Goal: Information Seeking & Learning: Learn about a topic

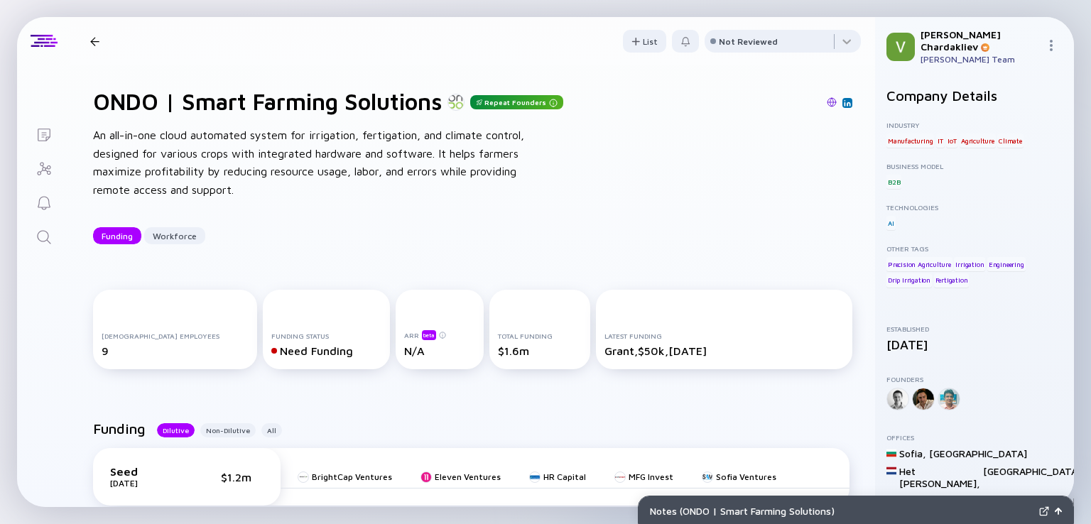
click at [898, 395] on div at bounding box center [898, 399] width 23 height 23
click at [90, 46] on div "ONDO | Smart Farming Solutions Repeat Founders Funding Workforce" at bounding box center [285, 41] width 401 height 18
click at [97, 41] on div at bounding box center [94, 41] width 9 height 9
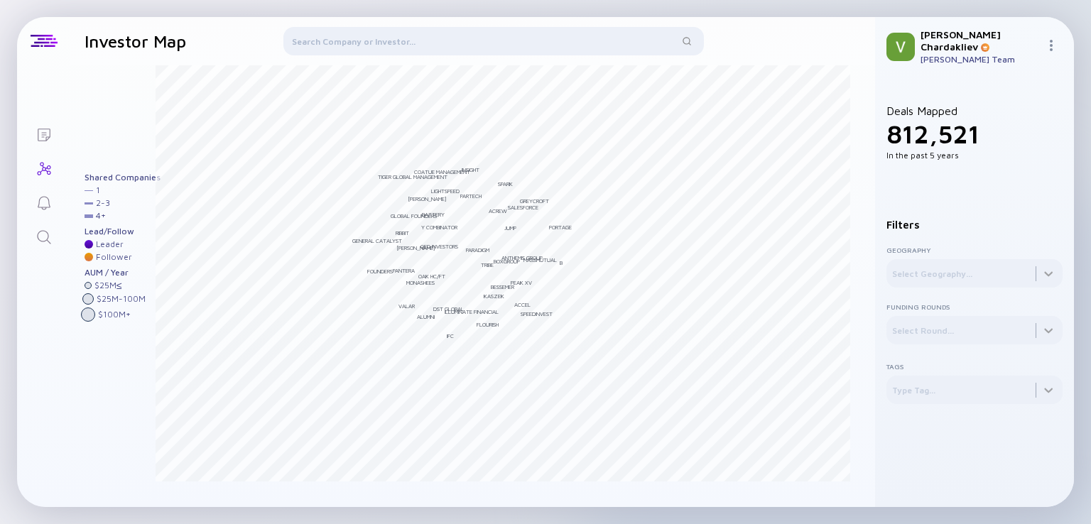
click at [361, 36] on div at bounding box center [494, 44] width 421 height 34
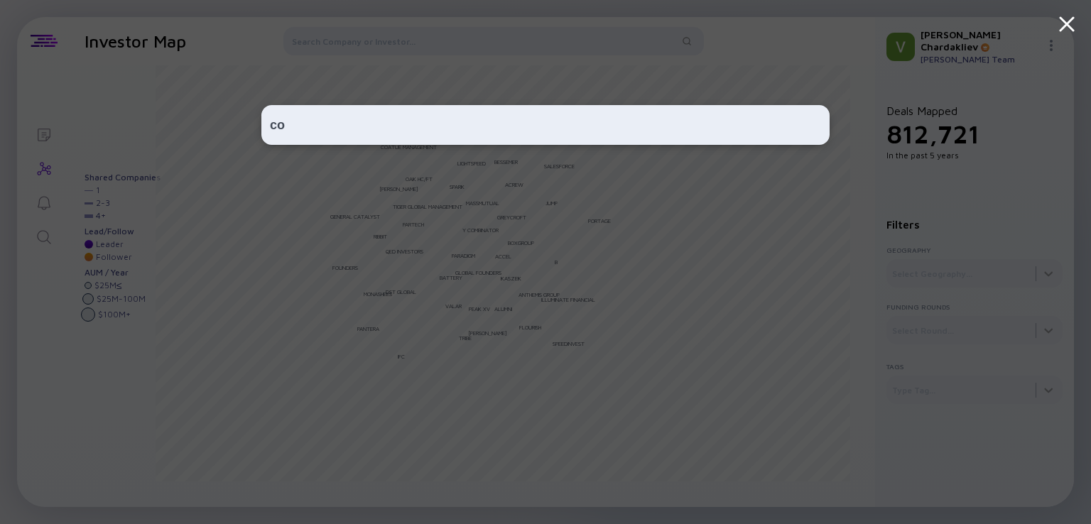
type input "с"
type input "soulmates ventures"
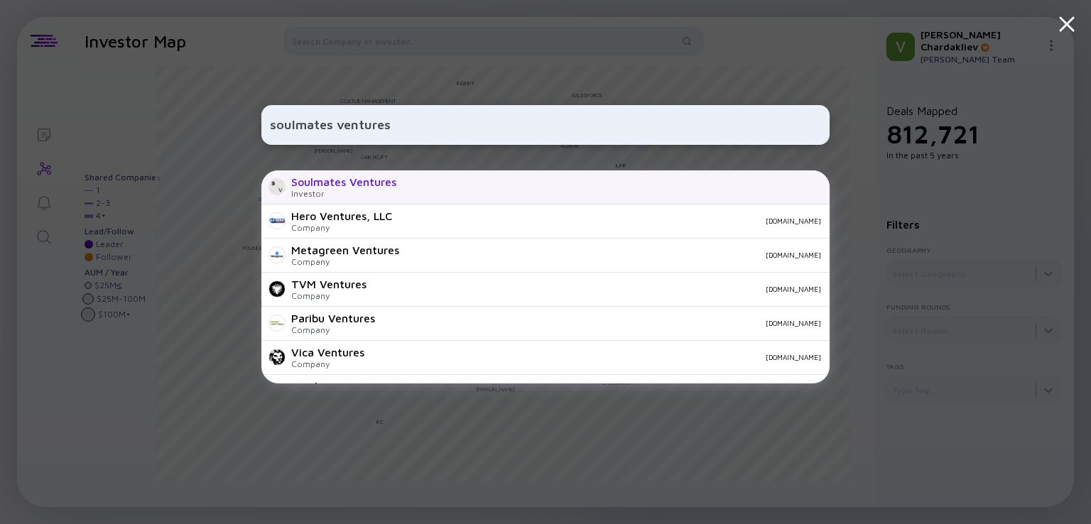
click at [331, 197] on div "Investor" at bounding box center [343, 193] width 105 height 11
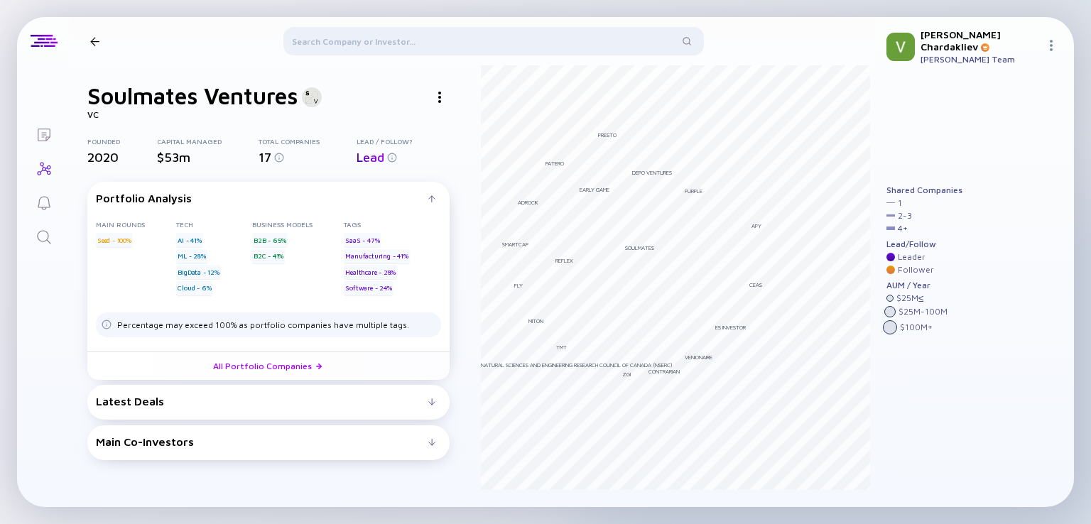
click at [183, 444] on div "Main Co-Investors" at bounding box center [262, 442] width 333 height 13
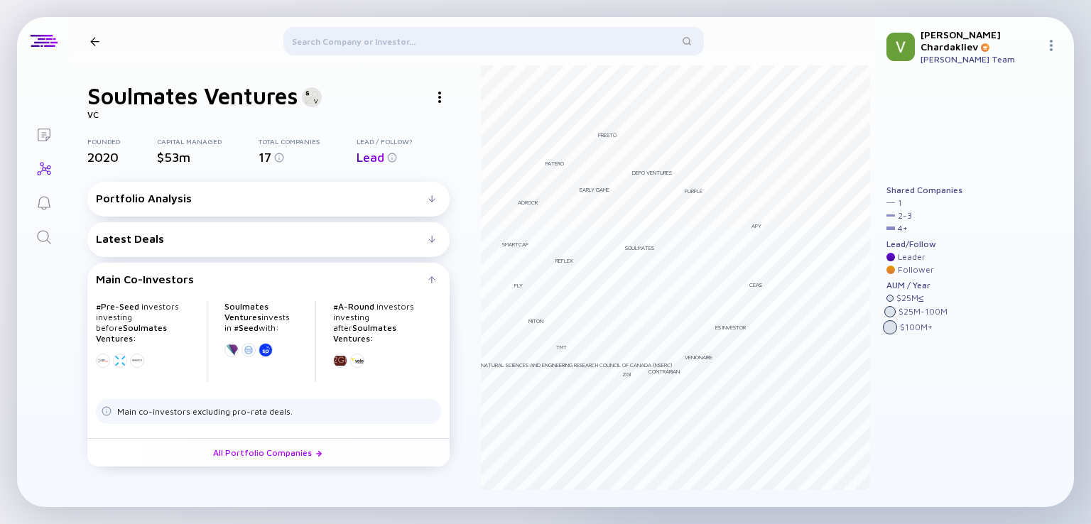
click at [168, 208] on div "Portfolio Analysis Main rounds Seed - 100% Tech AI - 41% ML - 28% BigData - 12%…" at bounding box center [268, 199] width 362 height 35
click at [315, 244] on div "Latest Deals" at bounding box center [262, 238] width 333 height 13
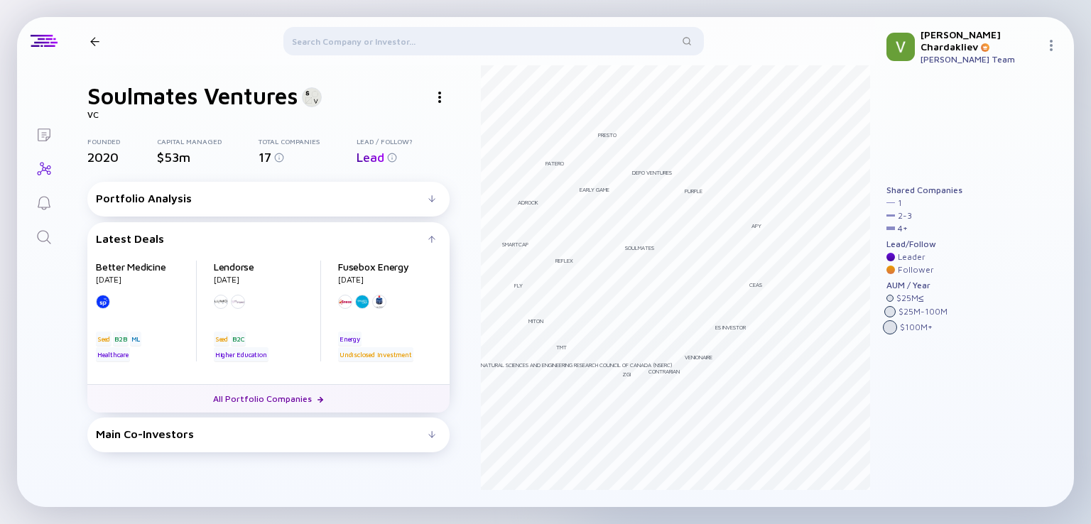
click at [281, 396] on link "All Portfolio Companies" at bounding box center [268, 398] width 362 height 28
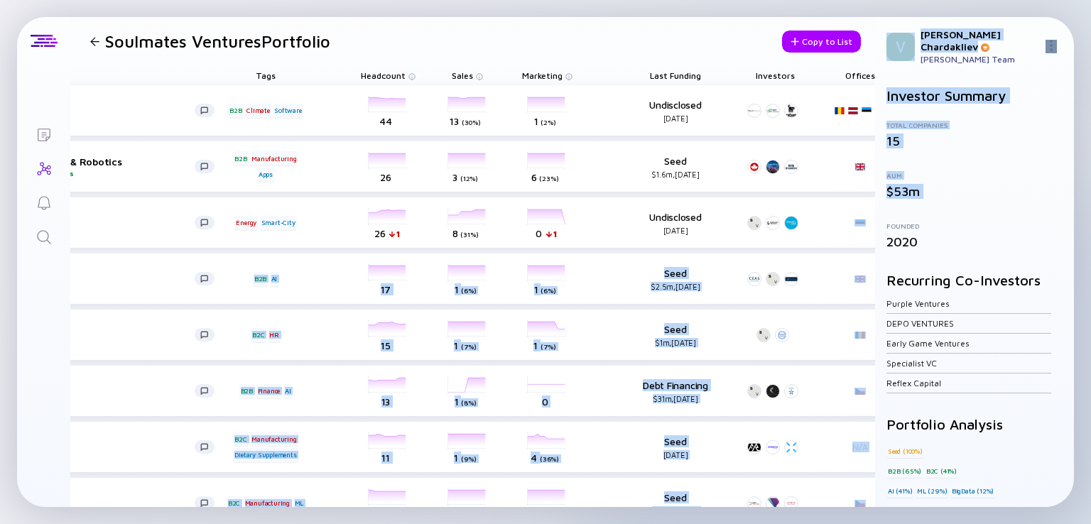
scroll to position [0, 237]
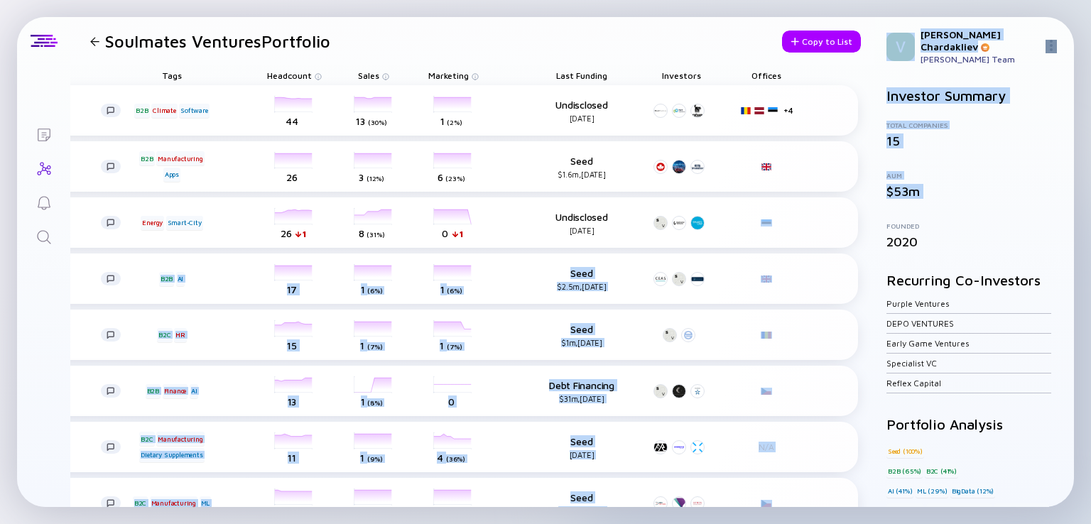
drag, startPoint x: 875, startPoint y: 222, endPoint x: 870, endPoint y: 233, distance: 11.8
click at [870, 233] on div "Lists Soulmates Ventures Portfolio Copy to List Name Tags Headcount Sales Marke…" at bounding box center [545, 262] width 1057 height 490
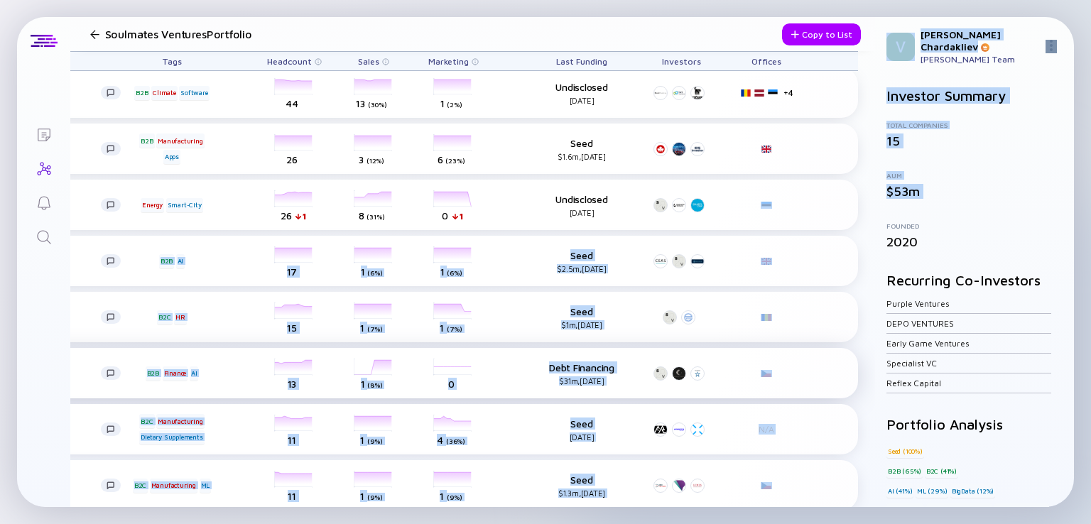
scroll to position [142, 237]
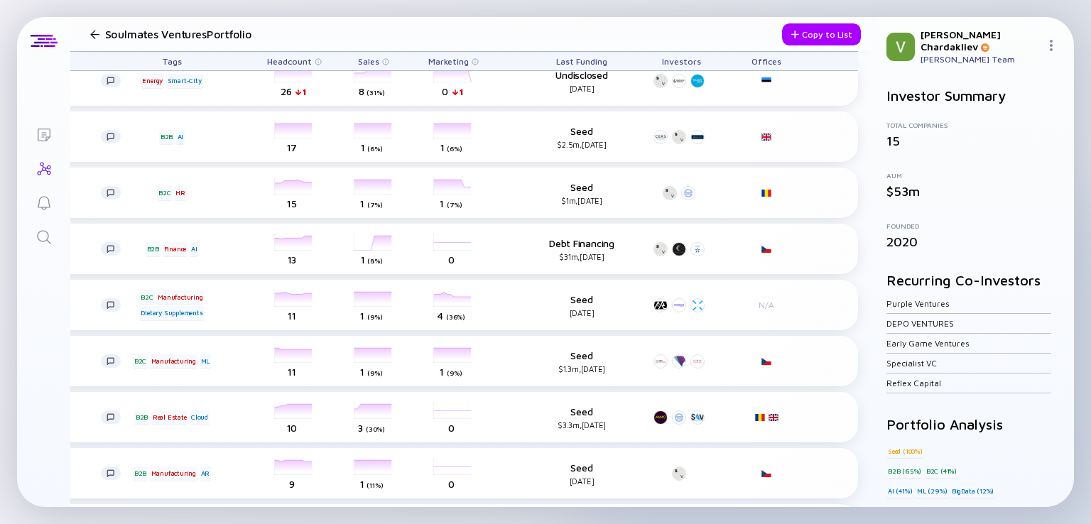
click at [718, 38] on header "Soulmates Ventures Portfolio Copy to List" at bounding box center [472, 34] width 805 height 34
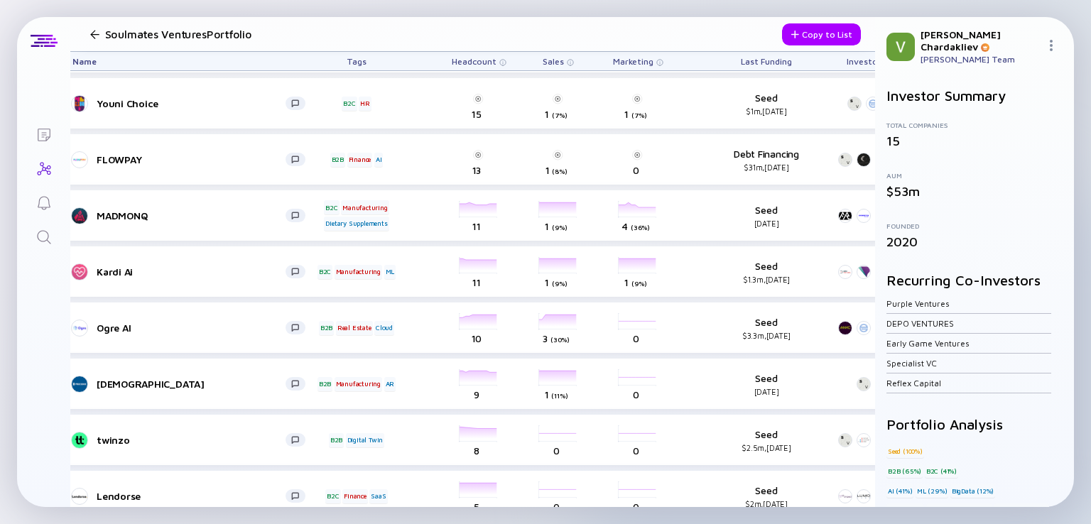
scroll to position [217, 42]
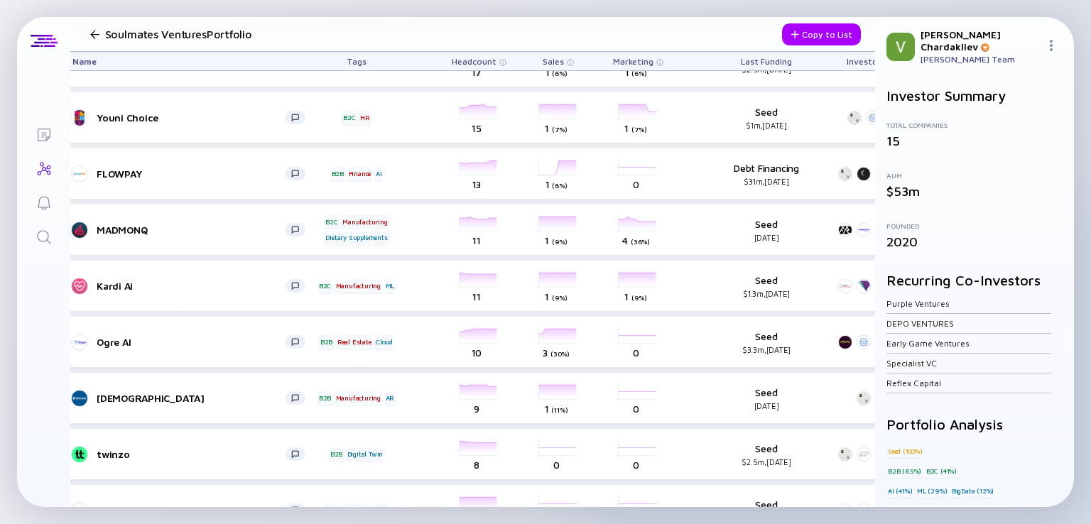
click at [92, 36] on div at bounding box center [94, 34] width 9 height 9
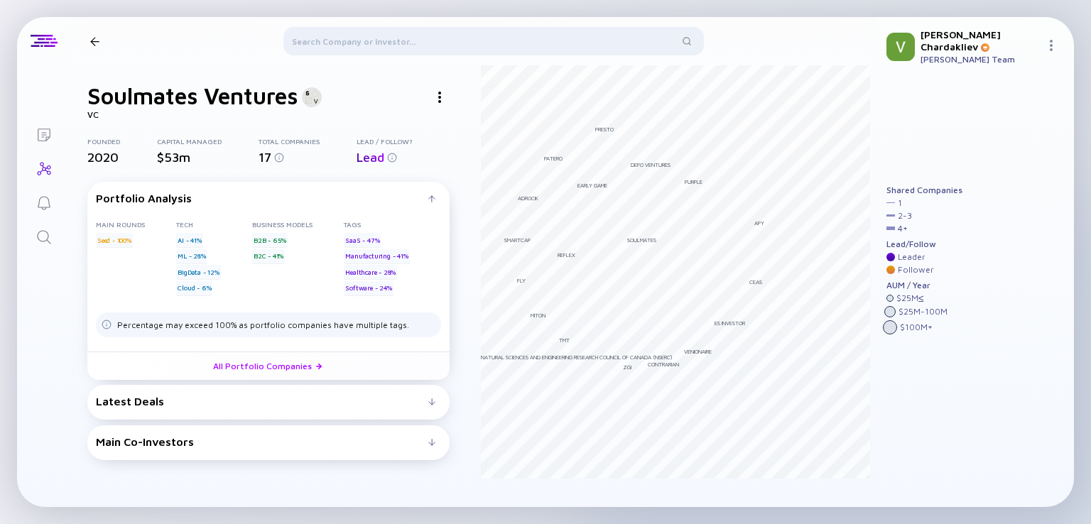
click at [375, 37] on div at bounding box center [494, 44] width 421 height 34
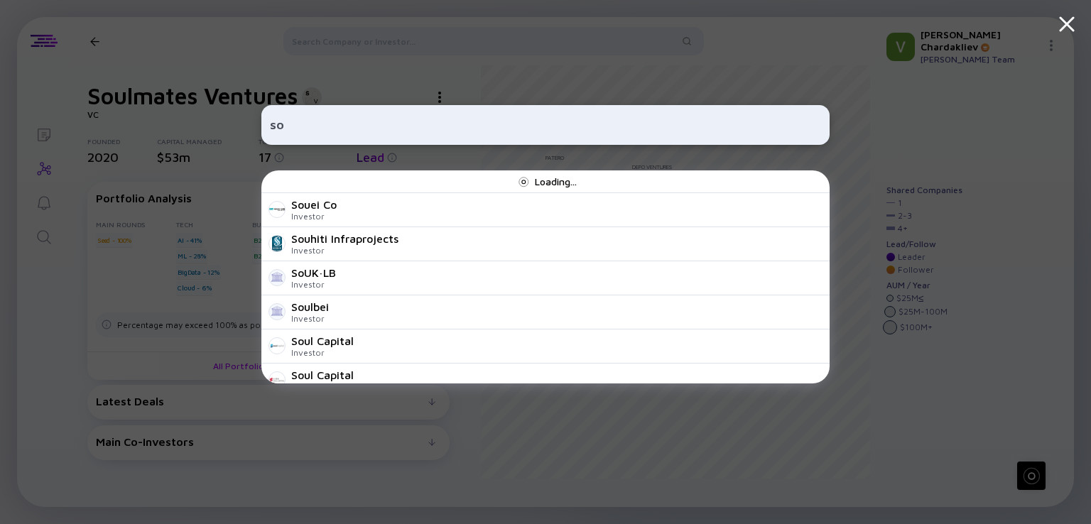
type input "s"
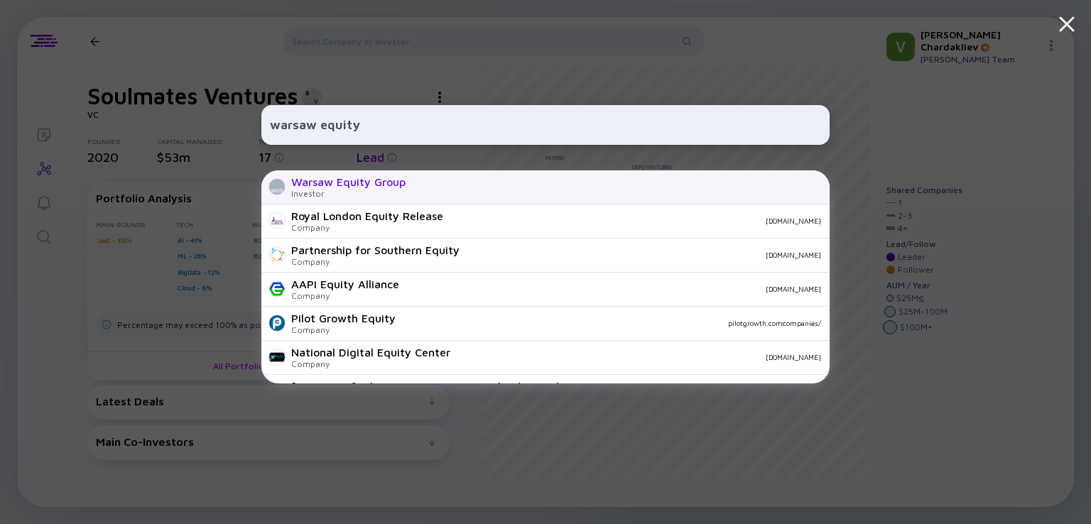
type input "warsaw equity"
click at [361, 186] on div "Warsaw Equity Group" at bounding box center [348, 182] width 114 height 13
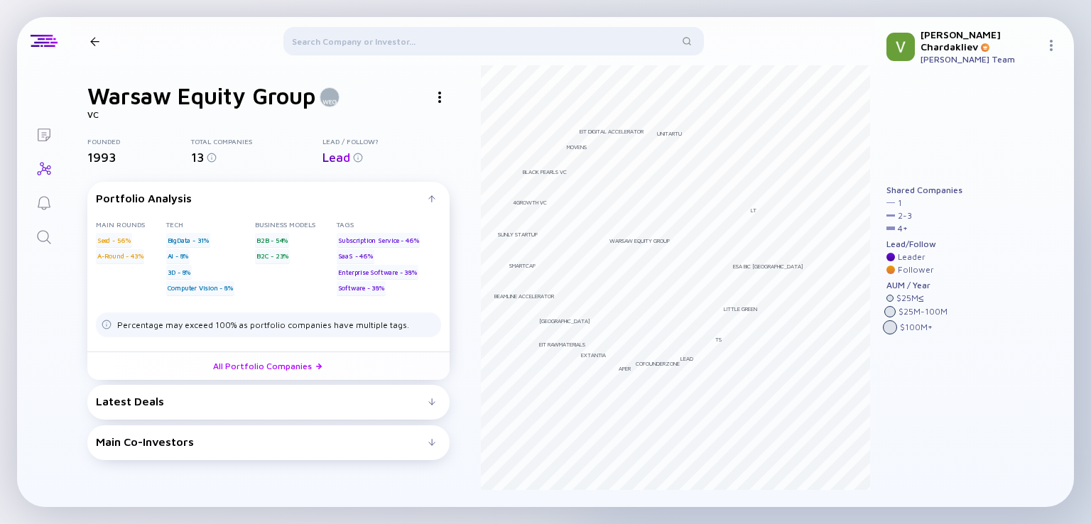
click at [176, 407] on div "Latest Deals Oxla [DATE] B2B Seed Data Analytics BigData Xopero [DATE] Undisclo…" at bounding box center [268, 402] width 362 height 35
click at [427, 406] on div "Latest Deals" at bounding box center [262, 401] width 333 height 13
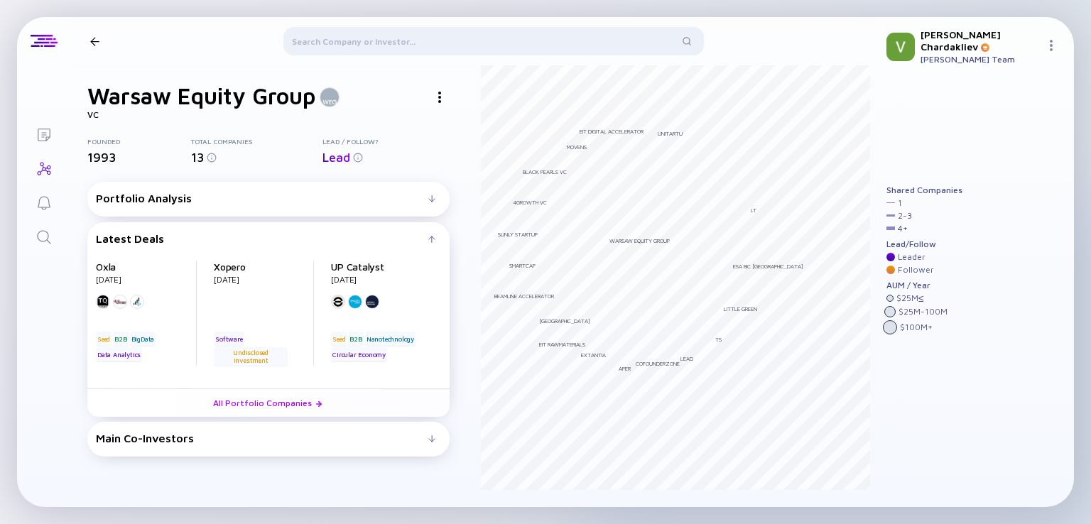
click at [423, 441] on div "Main Co-Investors" at bounding box center [262, 438] width 333 height 13
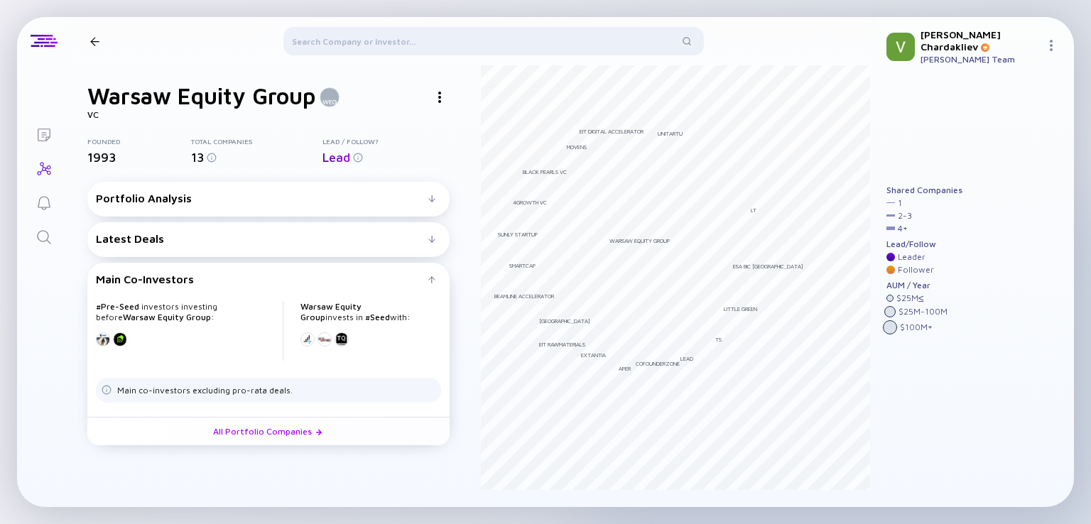
click at [372, 203] on div "Portfolio Analysis" at bounding box center [262, 198] width 333 height 13
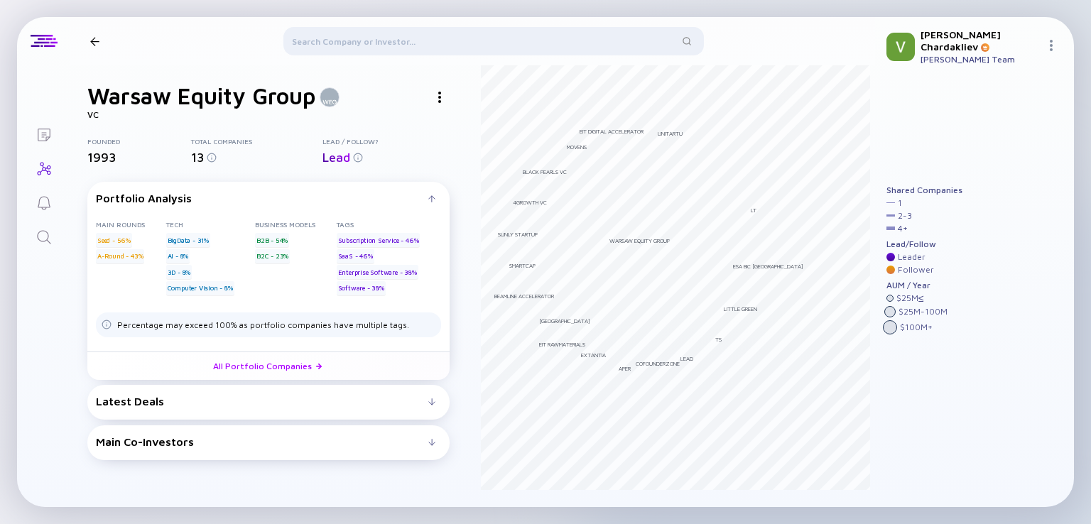
click at [384, 396] on div "Latest Deals" at bounding box center [262, 401] width 333 height 13
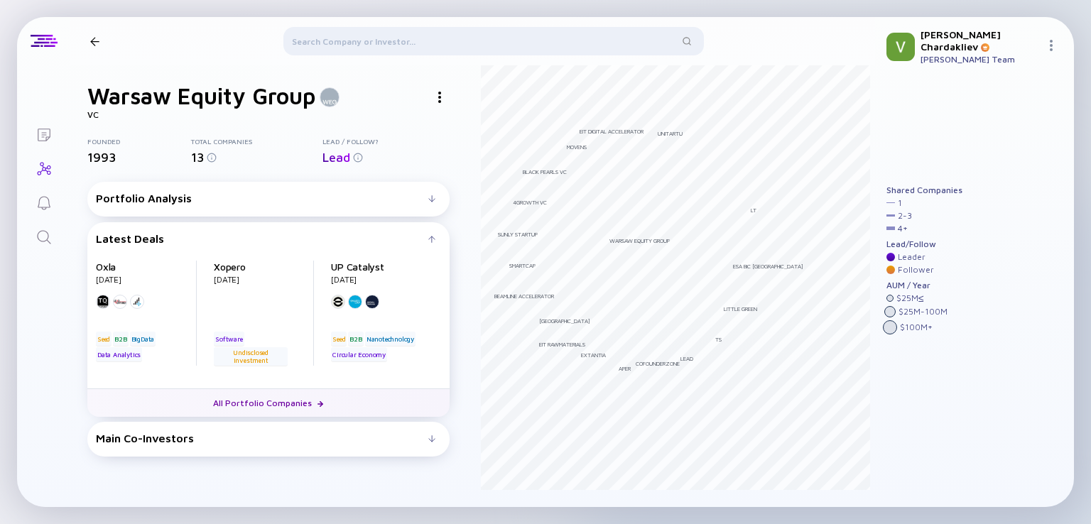
click at [249, 409] on link "All Portfolio Companies" at bounding box center [268, 403] width 362 height 28
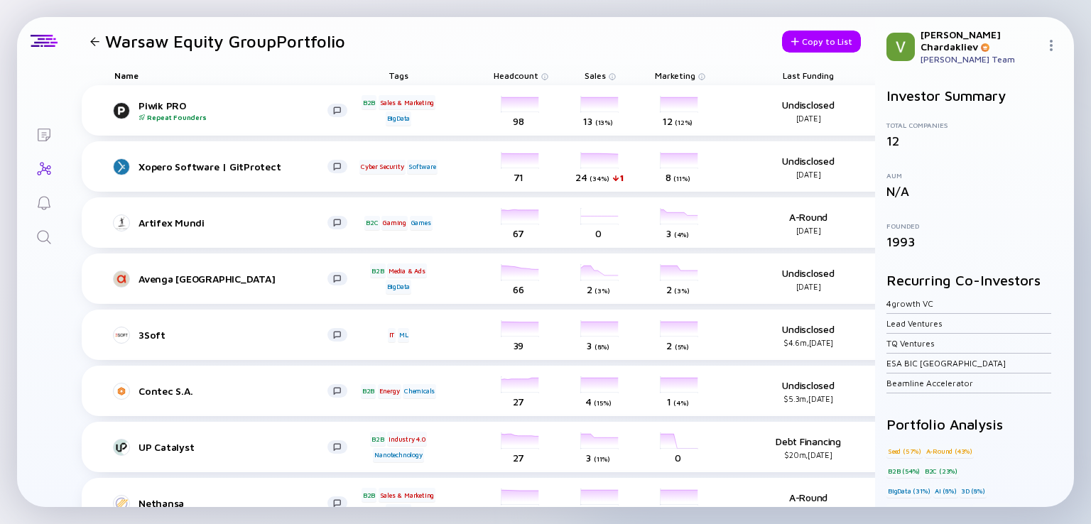
click at [95, 46] on div "Warsaw Equity Group Portfolio" at bounding box center [215, 41] width 261 height 20
click at [95, 43] on div at bounding box center [94, 41] width 9 height 9
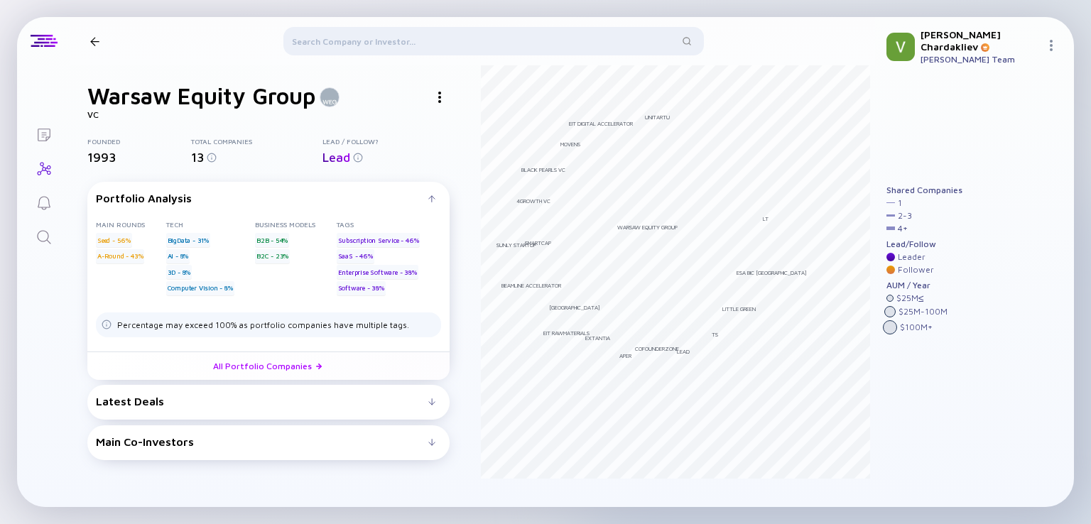
click at [362, 46] on div at bounding box center [494, 44] width 421 height 34
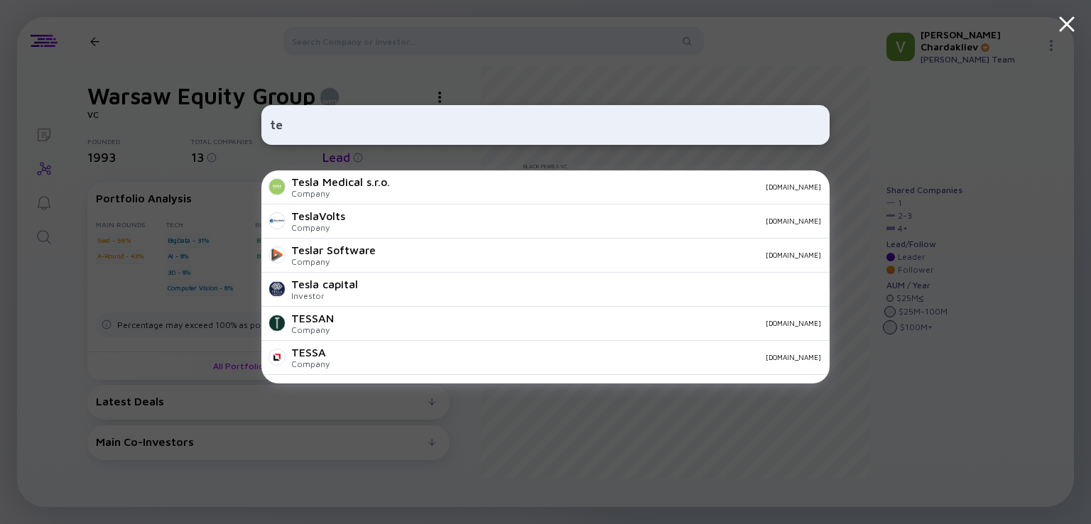
type input "t"
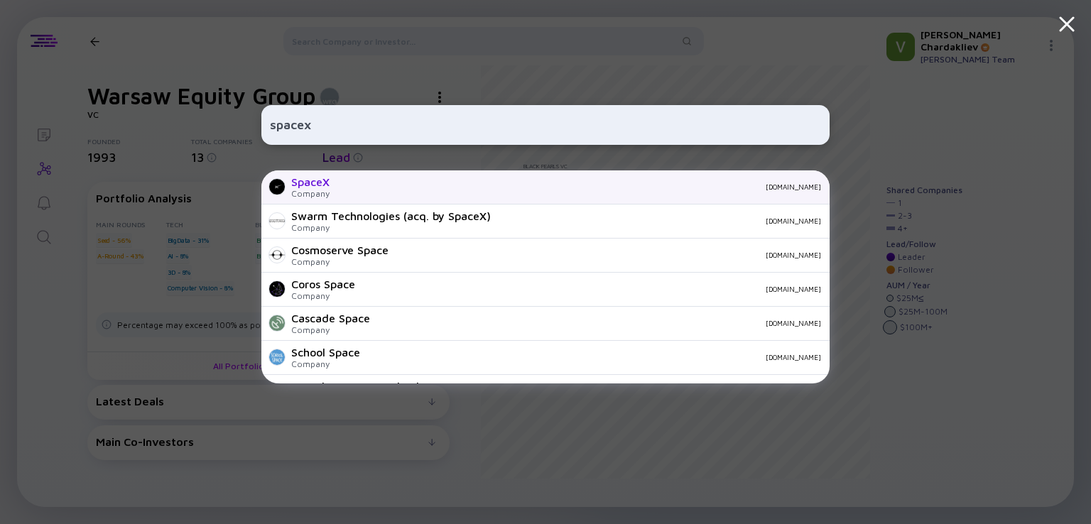
type input "spacex"
click at [376, 194] on div "SpaceX Company [DOMAIN_NAME]" at bounding box center [545, 188] width 568 height 34
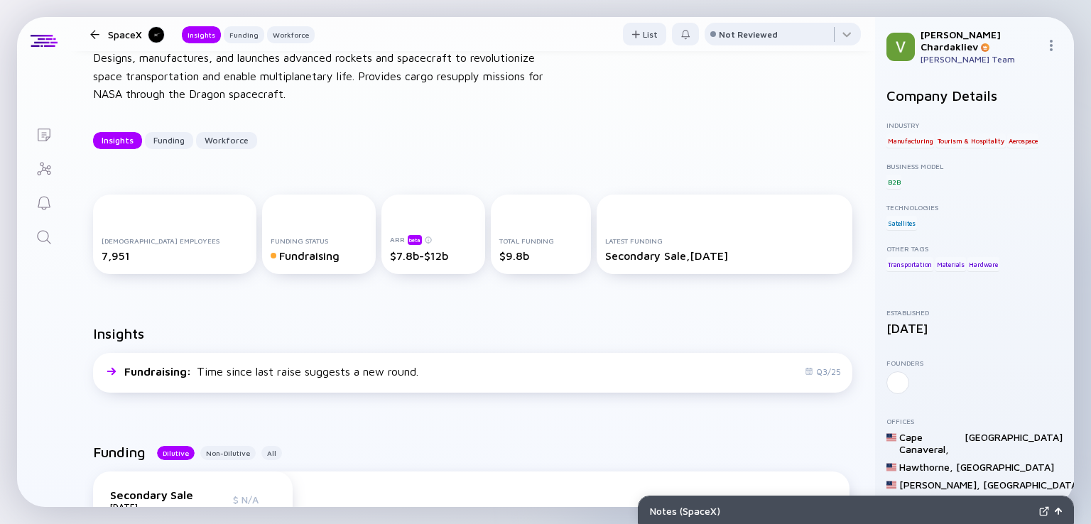
scroll to position [71, 0]
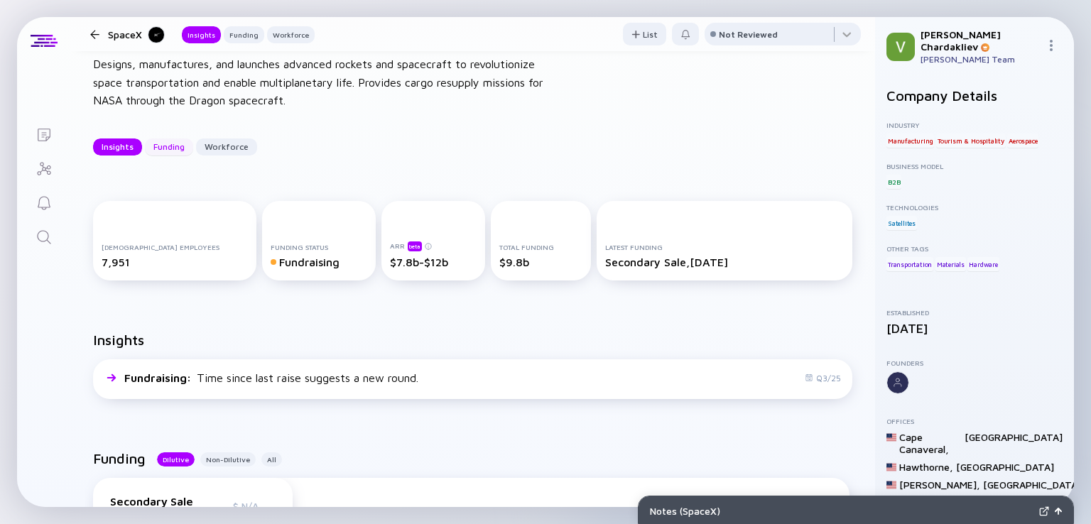
click at [156, 148] on div "Funding" at bounding box center [169, 147] width 48 height 22
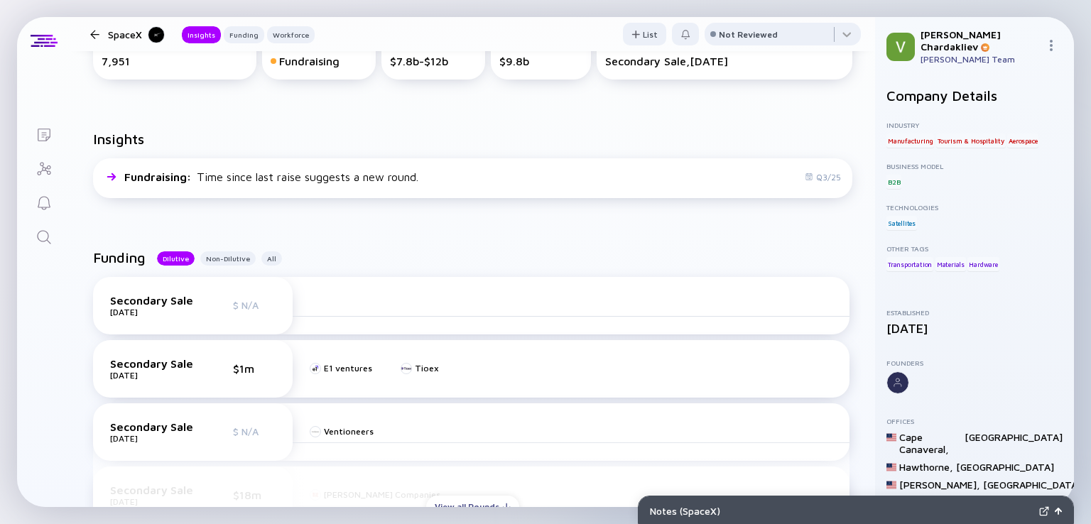
scroll to position [362, 0]
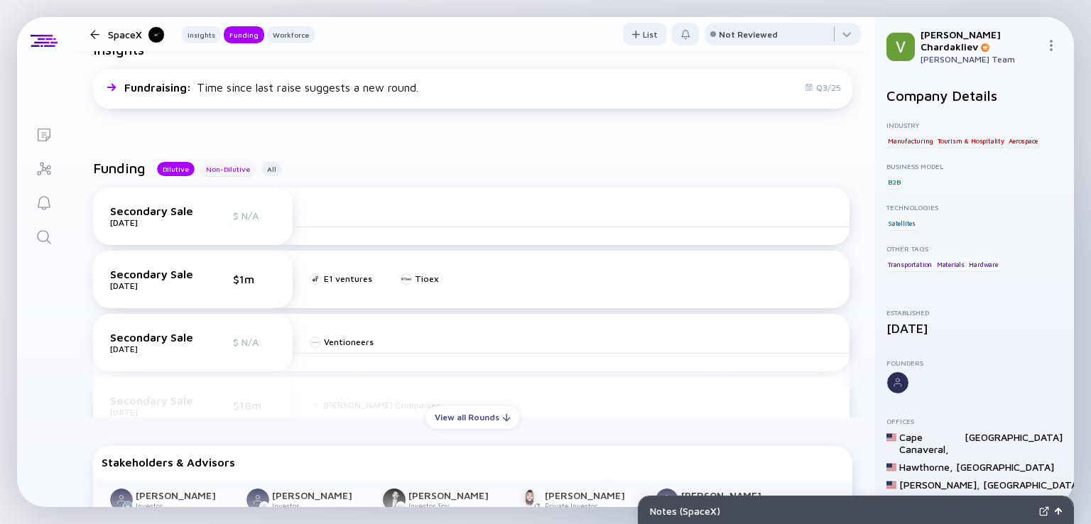
click at [210, 172] on div "Non-Dilutive" at bounding box center [227, 169] width 55 height 14
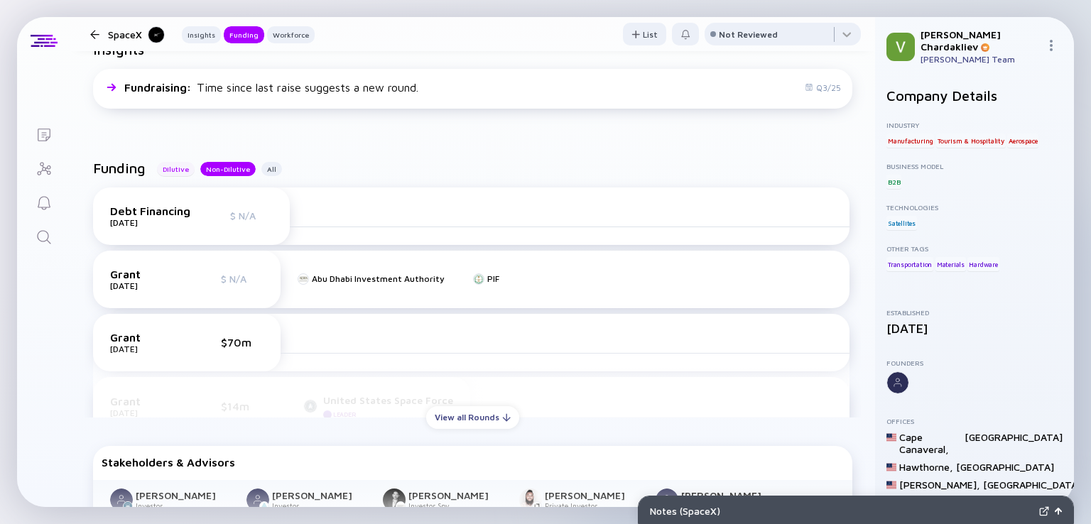
click at [184, 168] on div "Dilutive" at bounding box center [176, 169] width 38 height 14
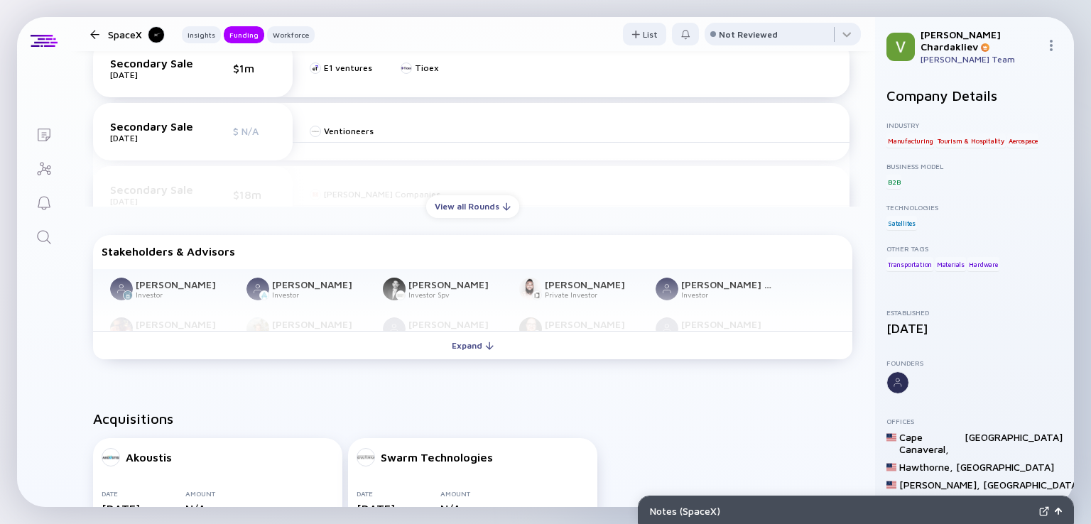
scroll to position [575, 0]
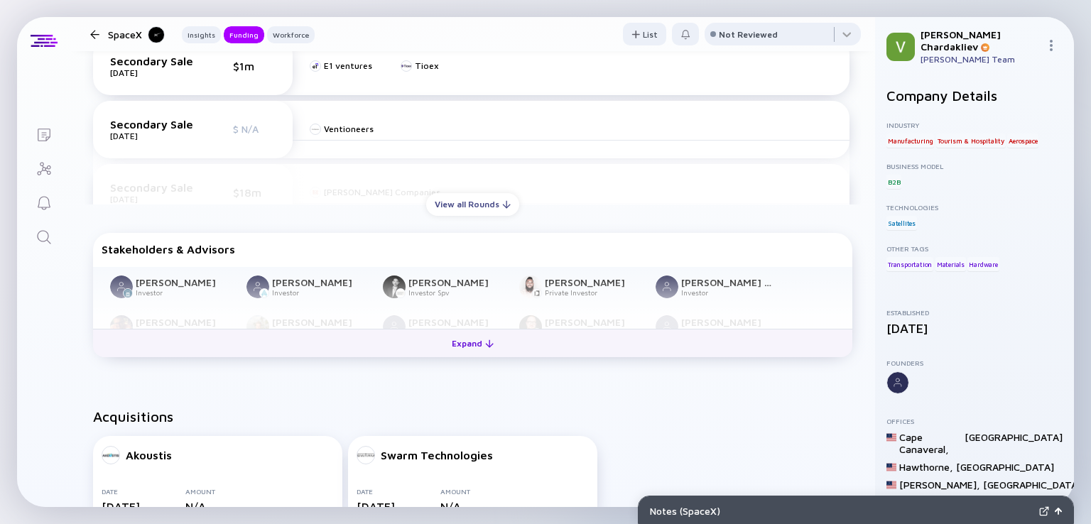
click at [452, 342] on div "Expand" at bounding box center [472, 344] width 59 height 22
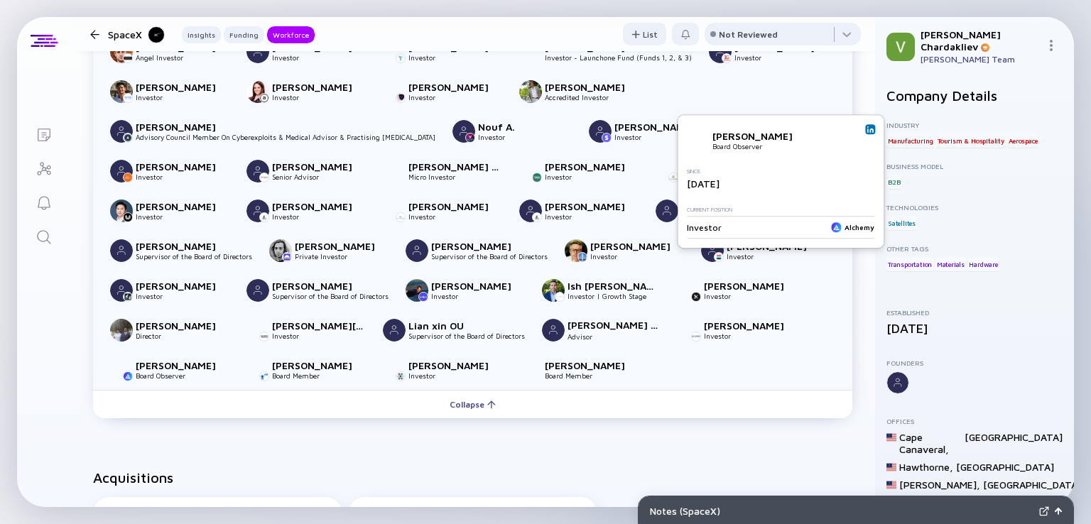
scroll to position [1641, 0]
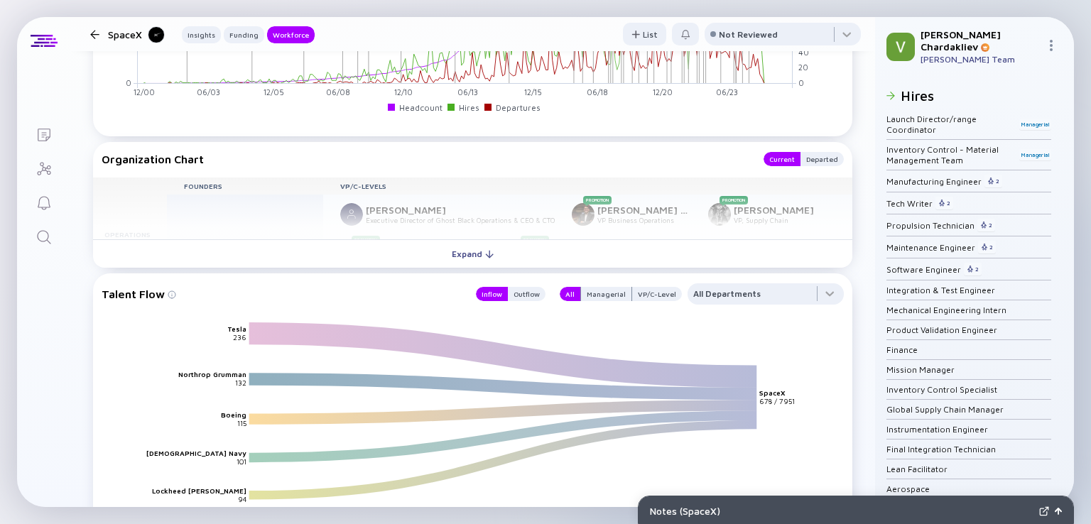
scroll to position [2991, 0]
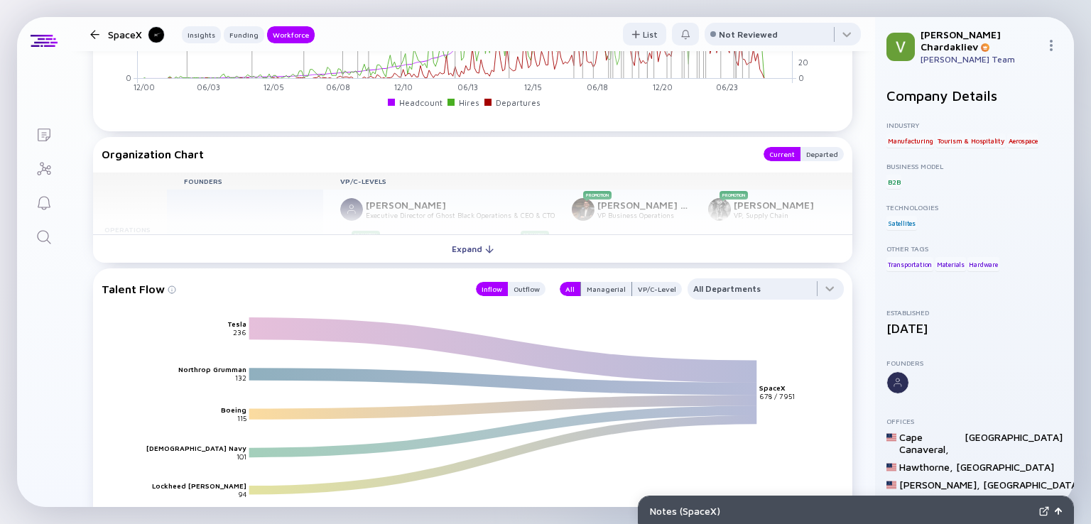
click at [474, 244] on div "Expand" at bounding box center [472, 249] width 59 height 22
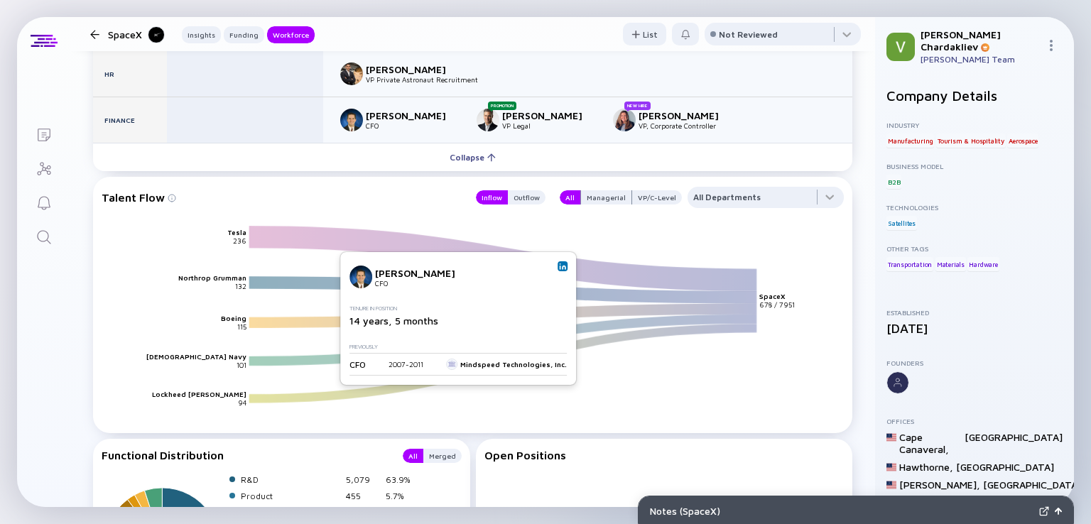
scroll to position [3337, 0]
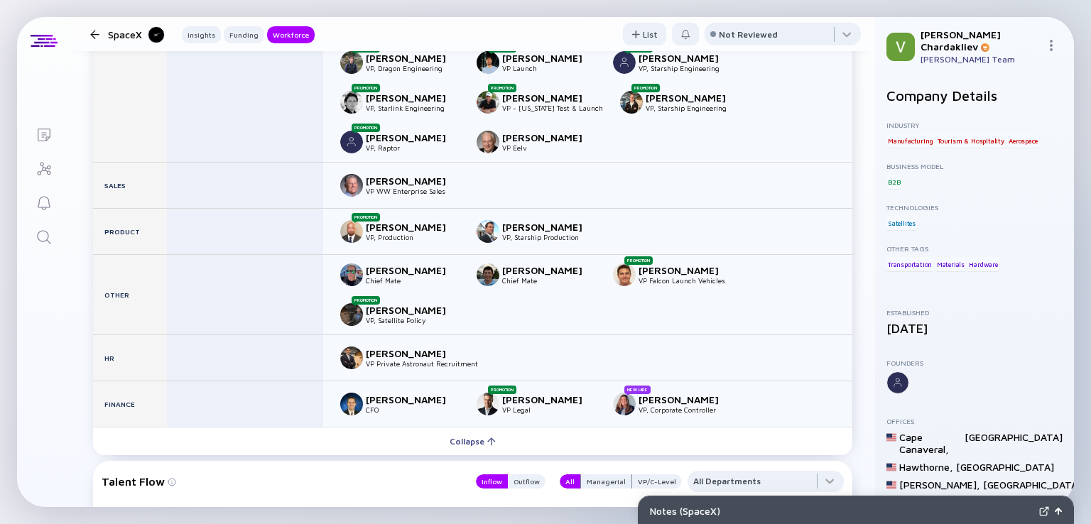
click at [97, 33] on div at bounding box center [94, 34] width 9 height 9
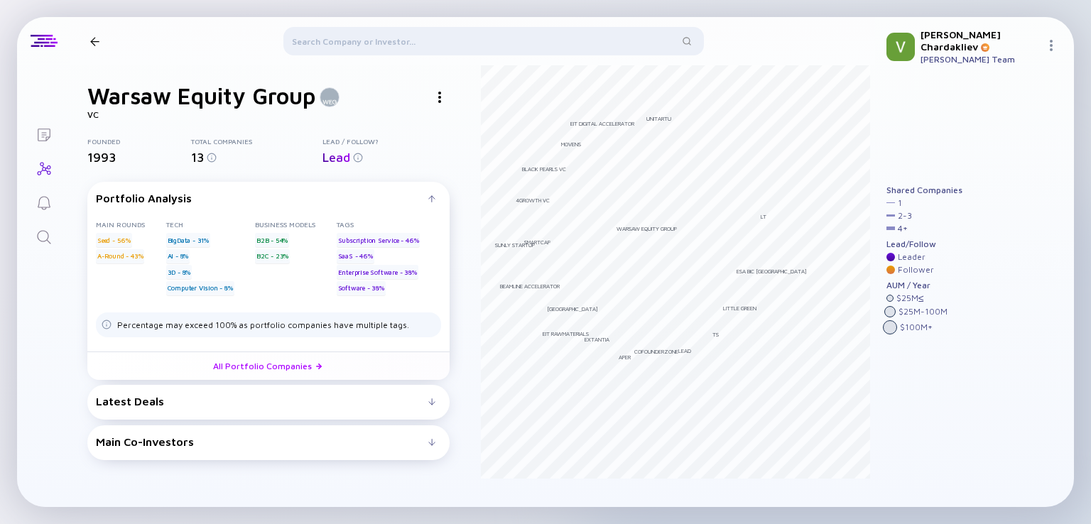
click at [483, 50] on div at bounding box center [494, 44] width 421 height 34
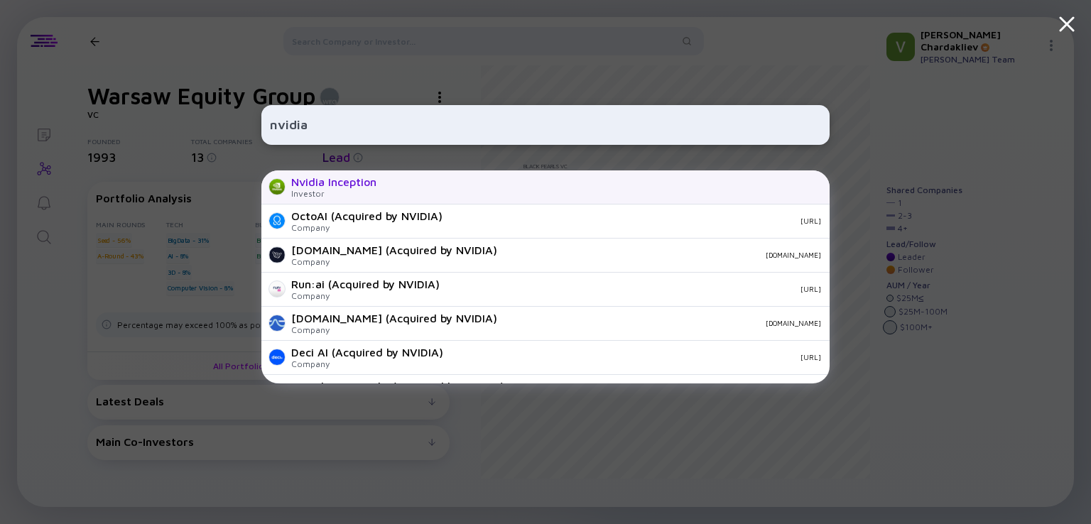
type input "nvidia"
click at [320, 180] on div "Nvidia Inception" at bounding box center [333, 182] width 85 height 13
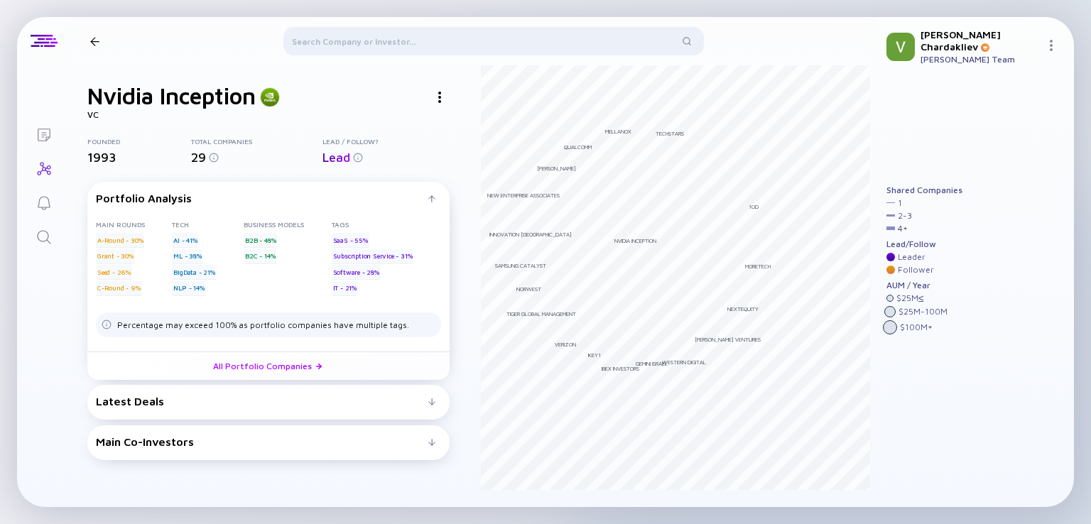
click at [213, 395] on div "Latest Deals" at bounding box center [262, 401] width 333 height 13
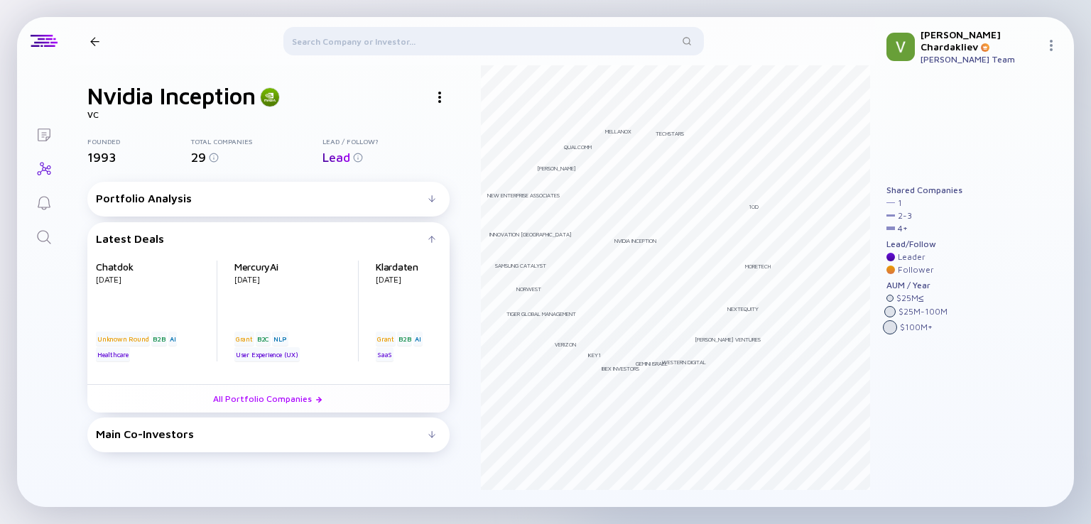
click at [244, 428] on div "Main Co-Investors" at bounding box center [262, 434] width 333 height 13
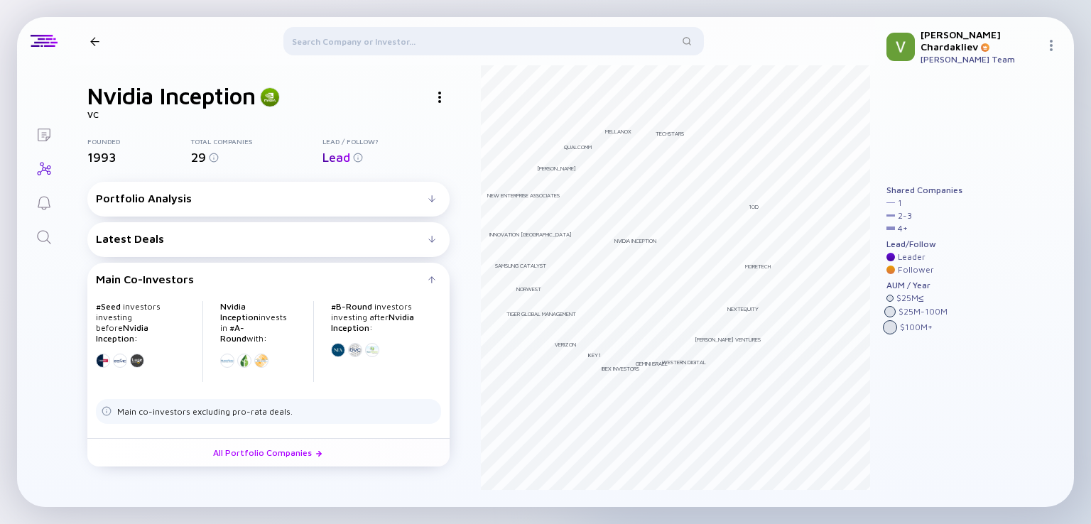
click at [485, 48] on div at bounding box center [494, 44] width 421 height 34
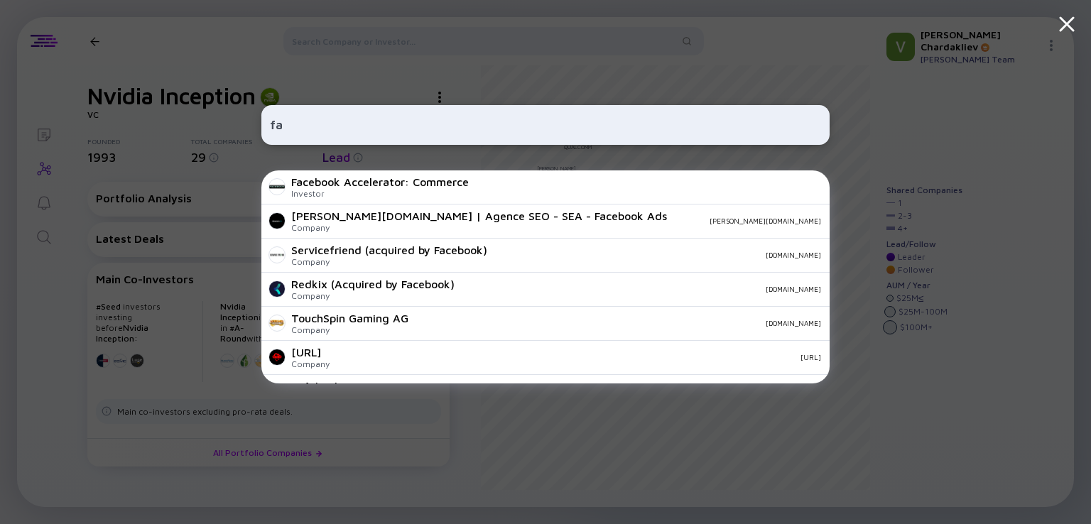
type input "f"
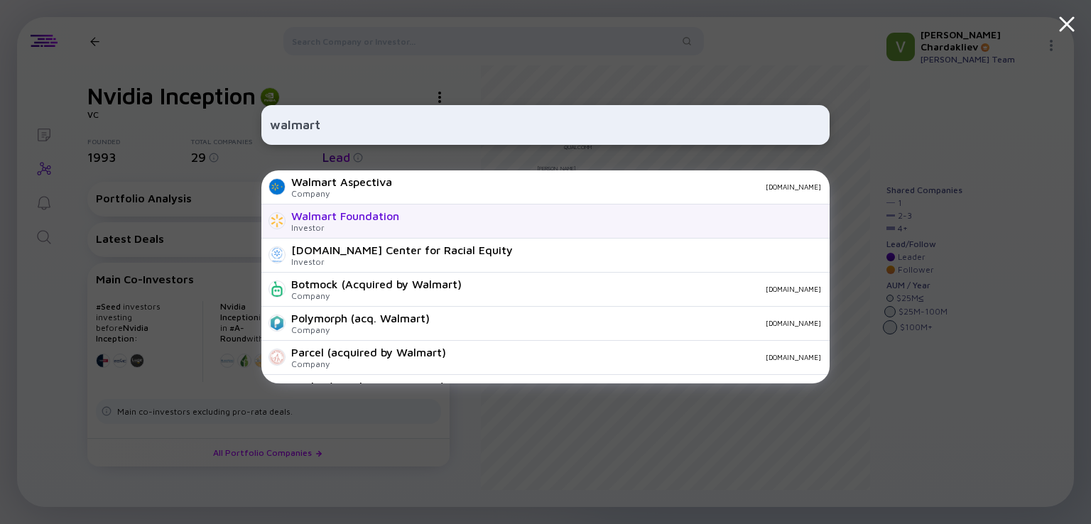
type input "walmart"
click at [525, 229] on div "Walmart Foundation Investor" at bounding box center [545, 222] width 568 height 34
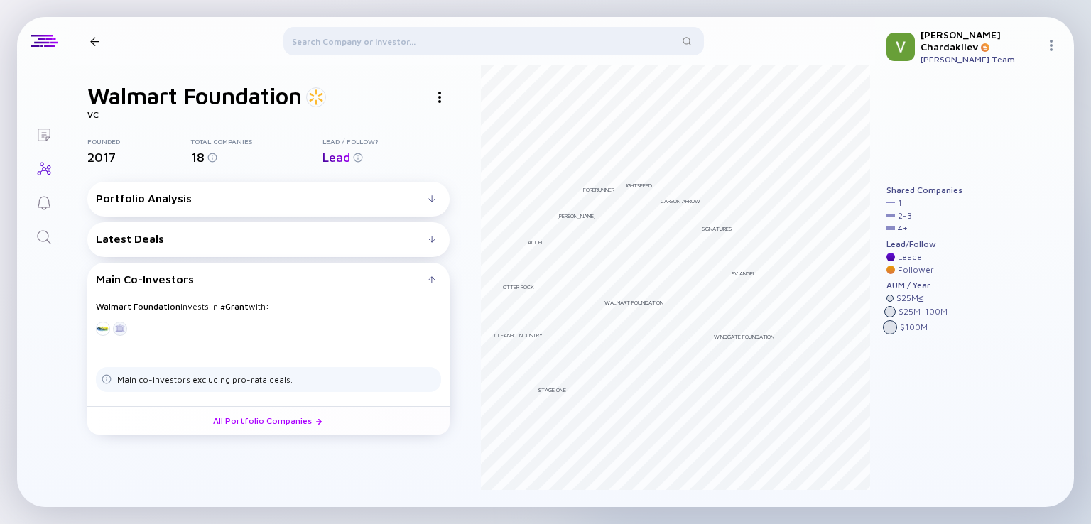
click at [357, 46] on div at bounding box center [494, 44] width 421 height 34
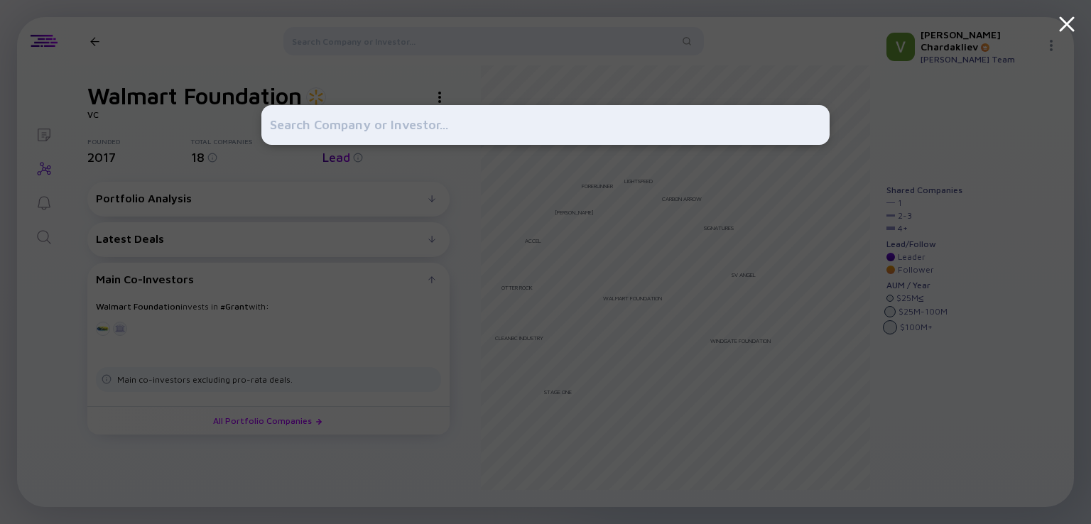
click at [507, 86] on div at bounding box center [545, 262] width 568 height 524
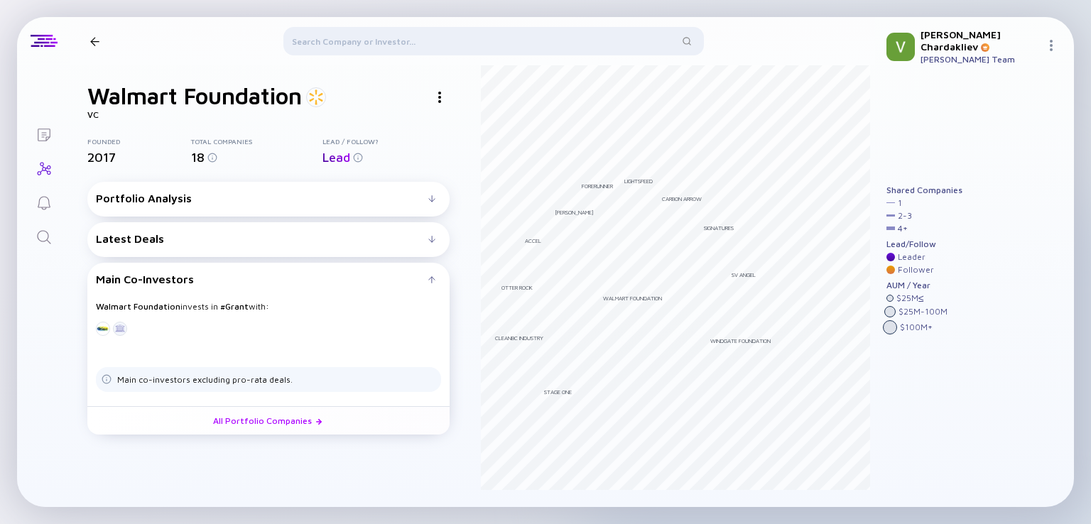
click at [90, 45] on div at bounding box center [94, 41] width 9 height 9
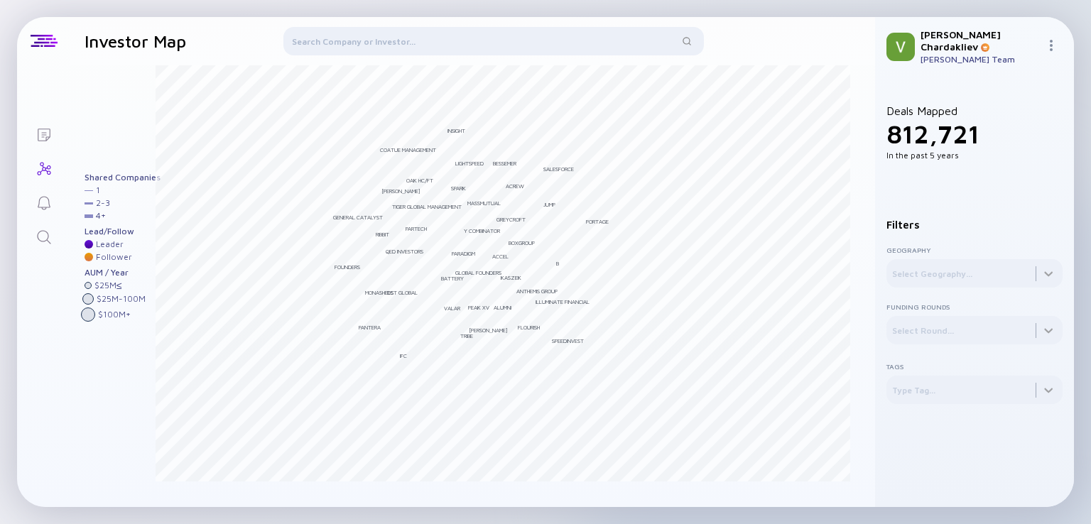
click at [357, 39] on div at bounding box center [494, 44] width 421 height 34
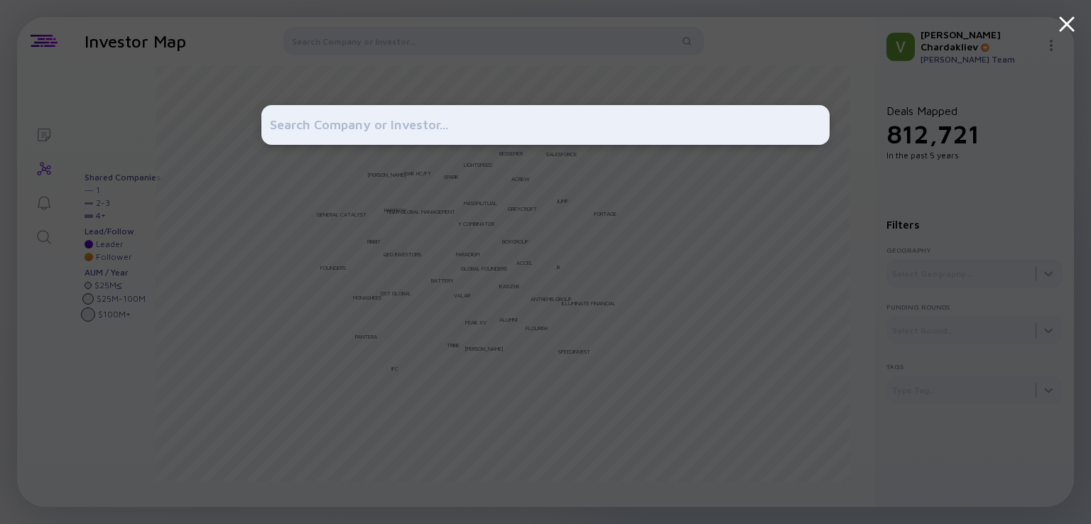
click at [227, 313] on div at bounding box center [545, 262] width 1091 height 524
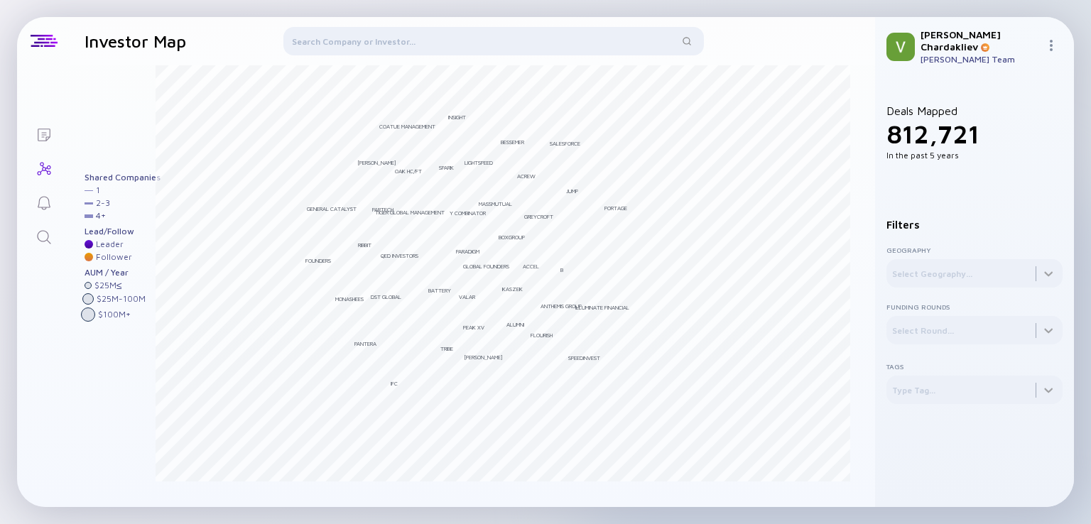
click at [86, 319] on div at bounding box center [88, 315] width 14 height 14
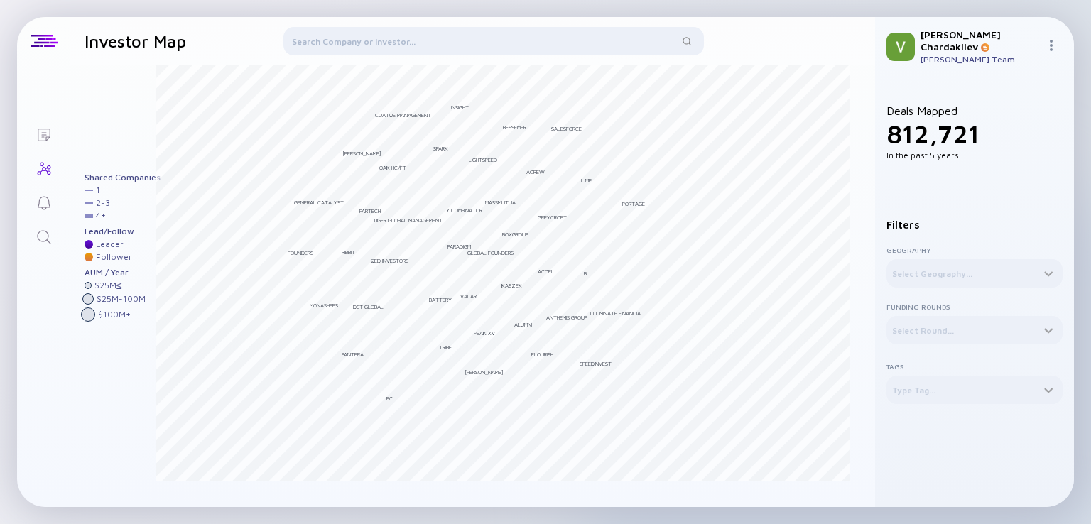
click at [85, 313] on div at bounding box center [88, 315] width 14 height 14
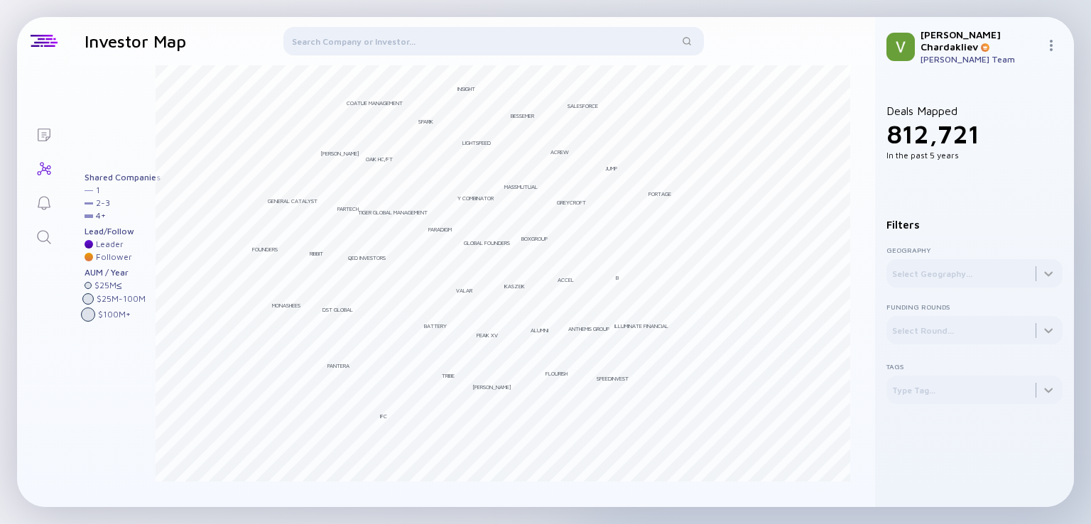
click at [91, 315] on div at bounding box center [88, 315] width 14 height 14
click at [89, 316] on div at bounding box center [88, 315] width 14 height 14
click at [44, 142] on icon "Lists" at bounding box center [44, 134] width 17 height 17
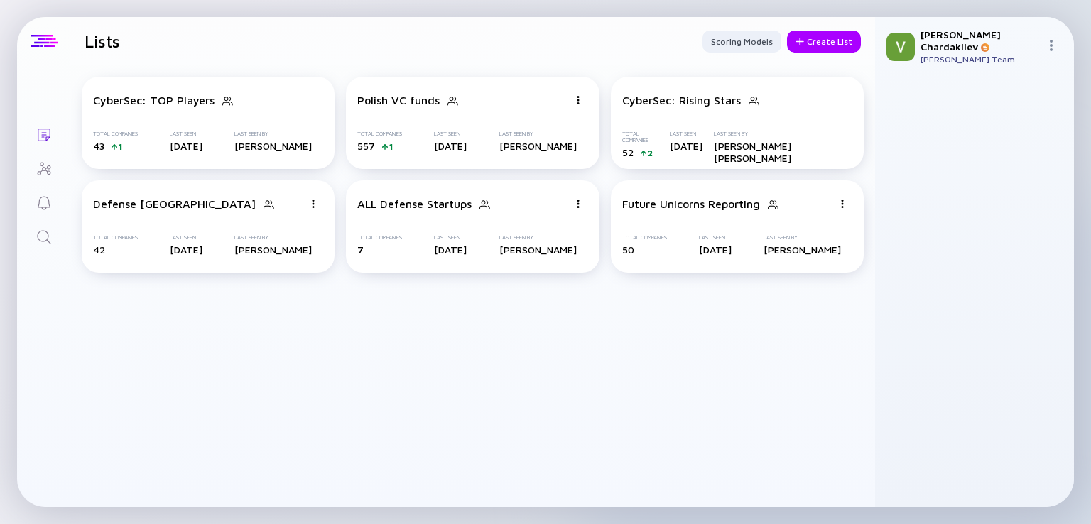
click at [45, 47] on div at bounding box center [44, 41] width 27 height 13
click at [111, 44] on h1 "Lists" at bounding box center [103, 41] width 36 height 20
click at [48, 231] on icon "Search" at bounding box center [44, 237] width 17 height 17
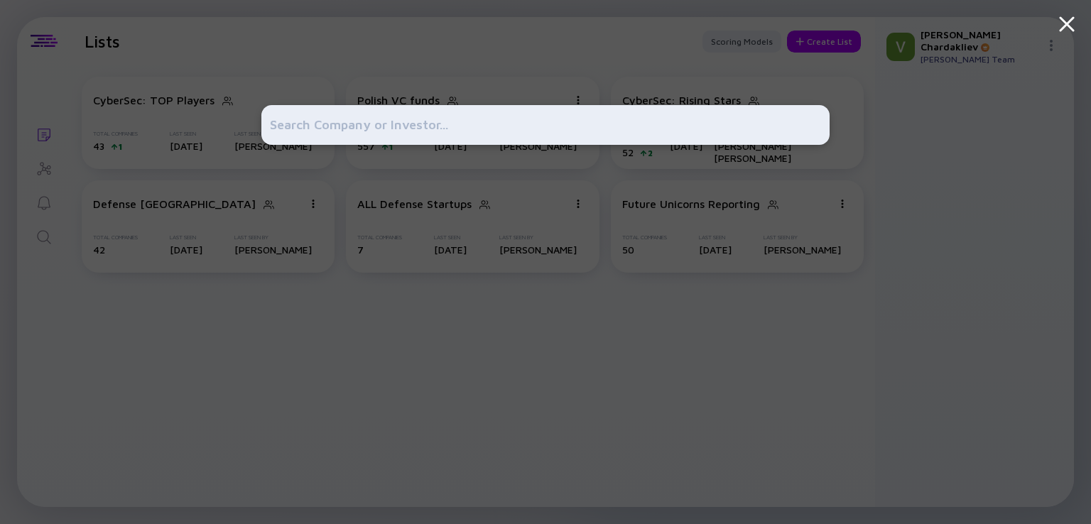
click at [387, 120] on input "text" at bounding box center [545, 125] width 551 height 26
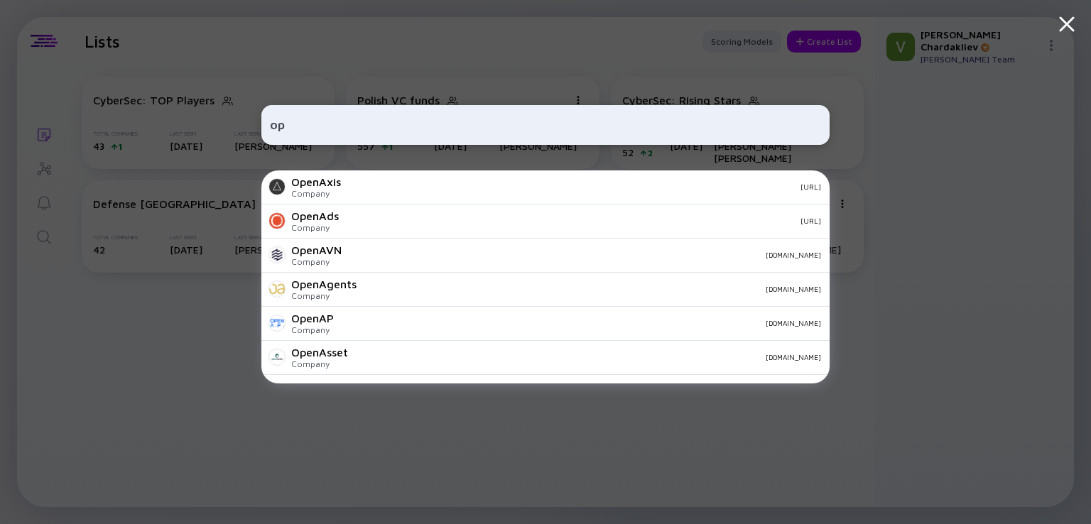
type input "o"
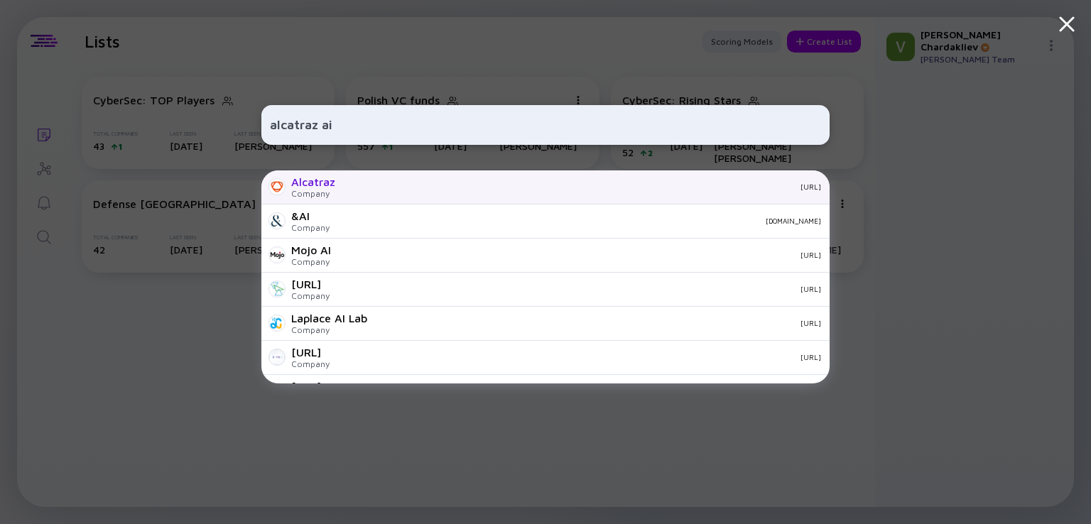
type input "alcatraz ai"
click at [403, 187] on div "[URL]" at bounding box center [584, 187] width 475 height 9
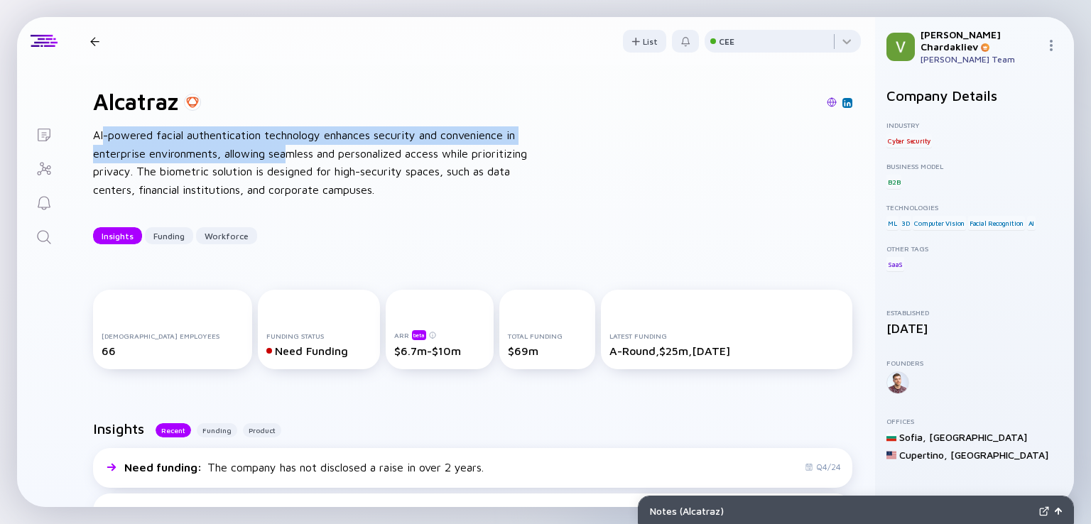
drag, startPoint x: 111, startPoint y: 137, endPoint x: 294, endPoint y: 146, distance: 183.5
click at [294, 146] on div "AI-powered facial authentication technology enhances security and convenience i…" at bounding box center [320, 162] width 455 height 72
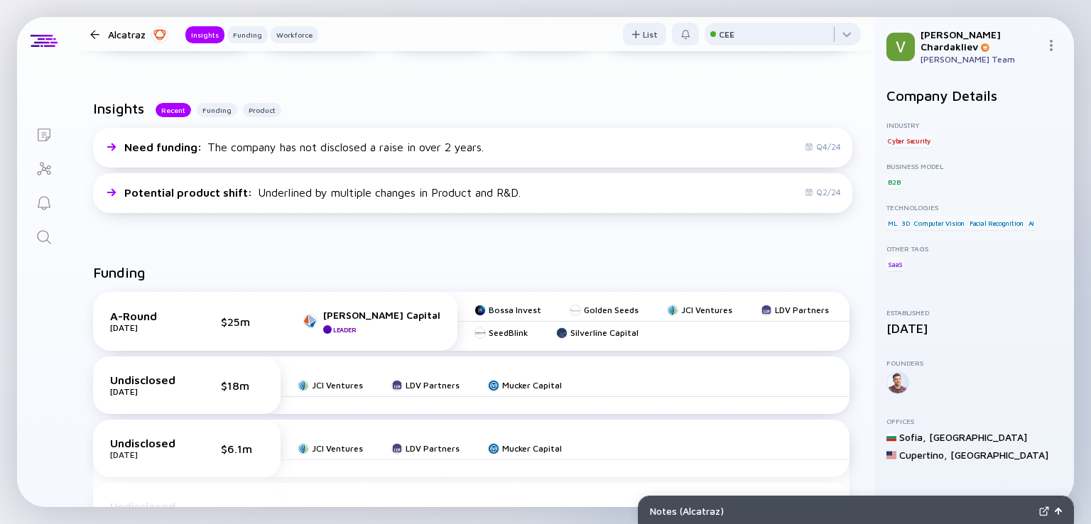
scroll to position [355, 0]
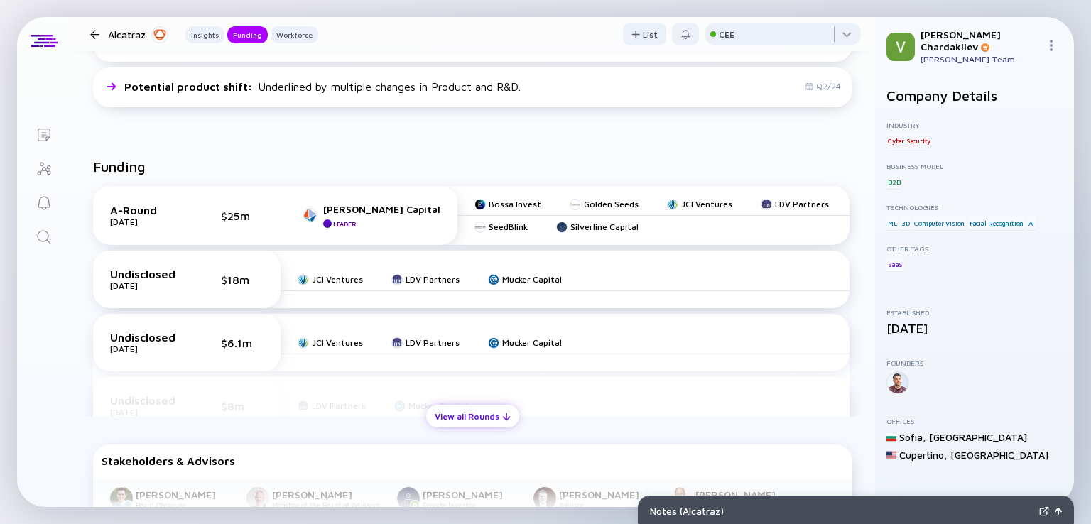
click at [464, 414] on div "View all Rounds" at bounding box center [472, 417] width 93 height 22
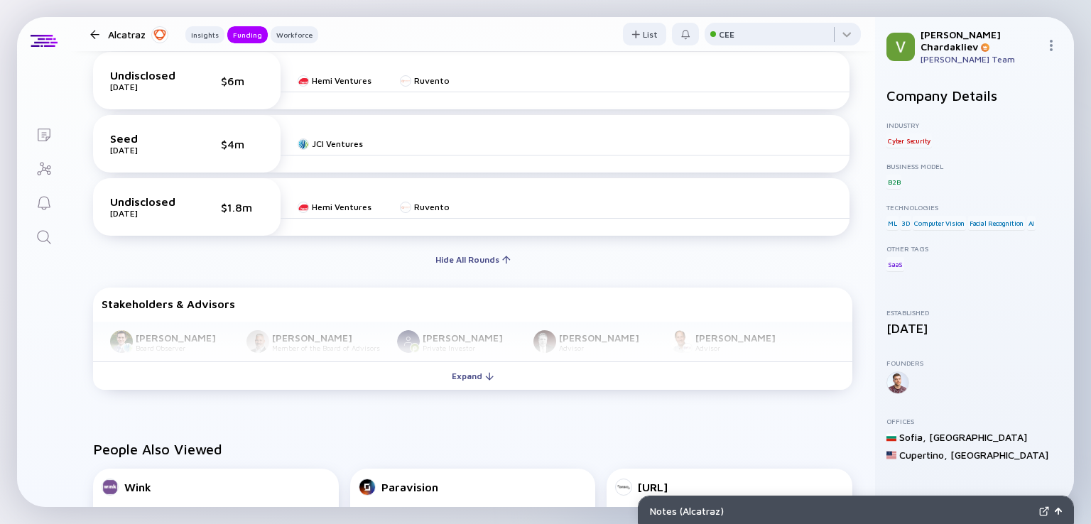
scroll to position [853, 0]
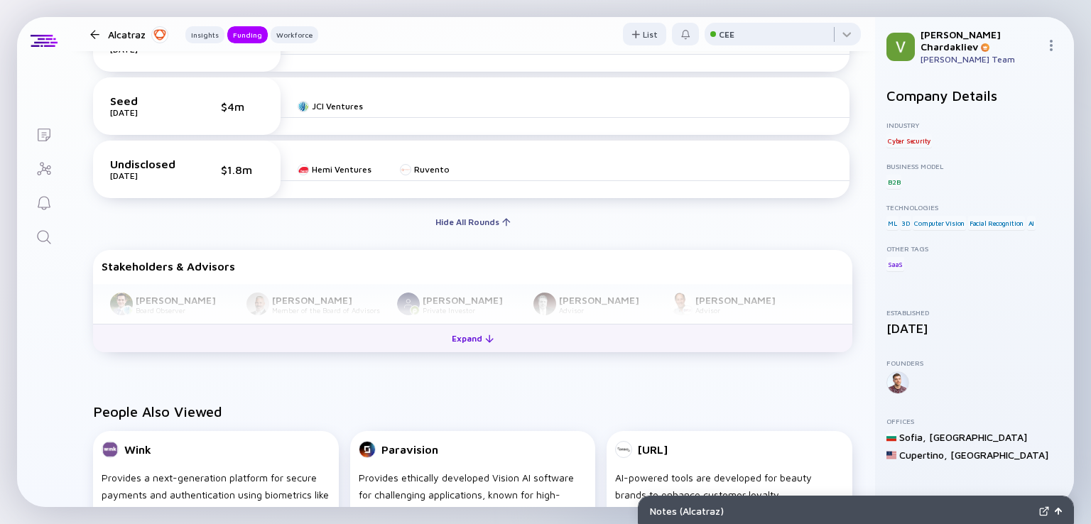
click at [458, 333] on div "Expand" at bounding box center [472, 339] width 59 height 22
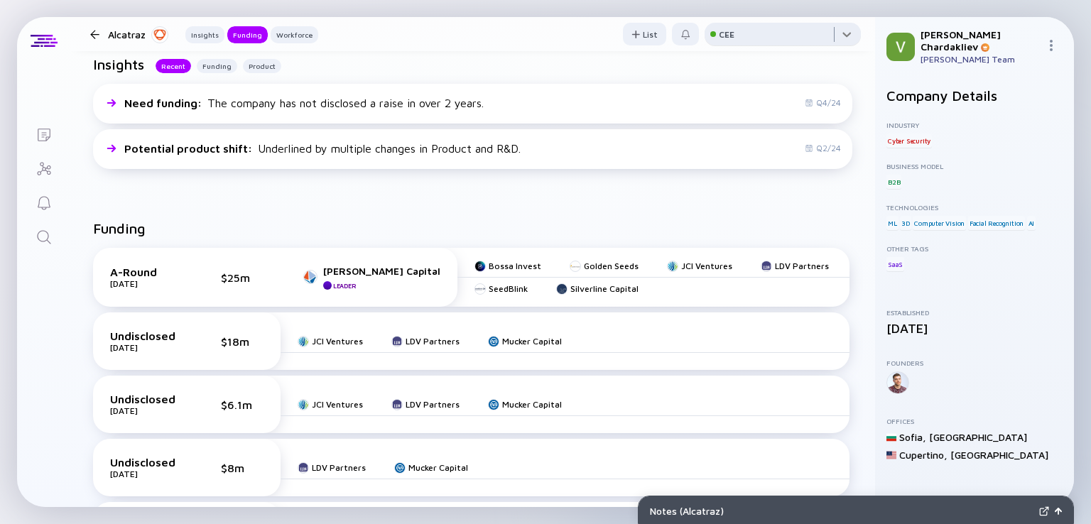
scroll to position [361, 0]
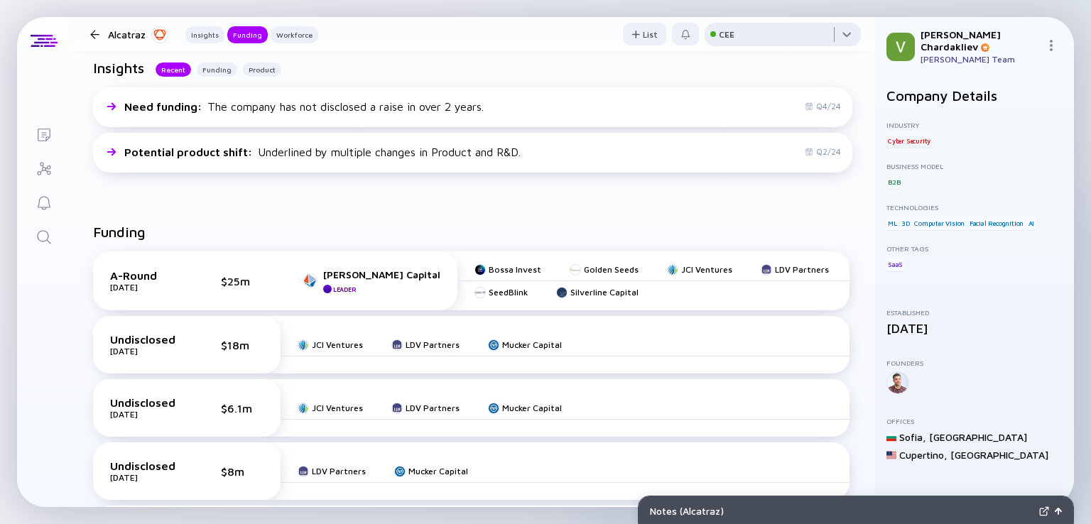
click at [838, 41] on div at bounding box center [783, 37] width 156 height 28
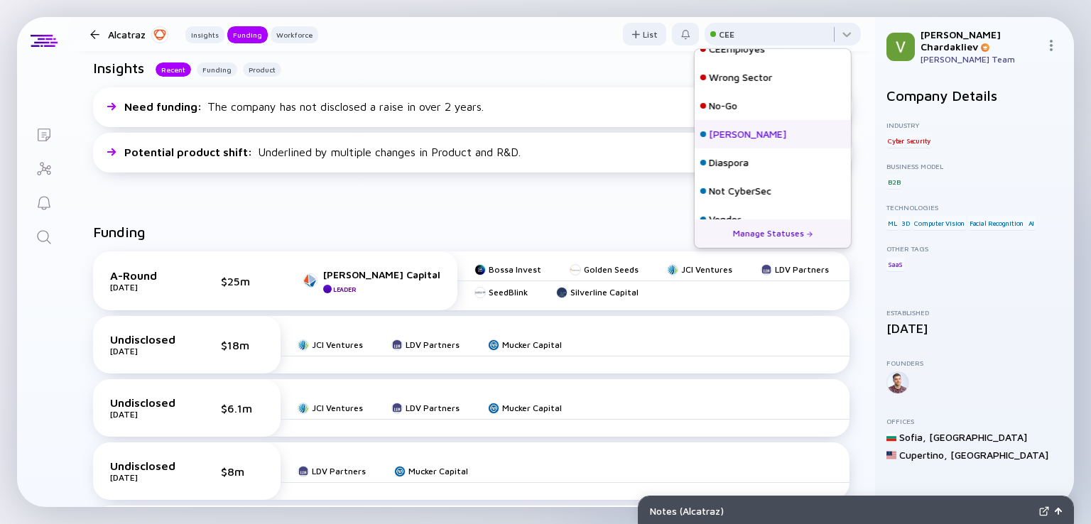
scroll to position [91, 0]
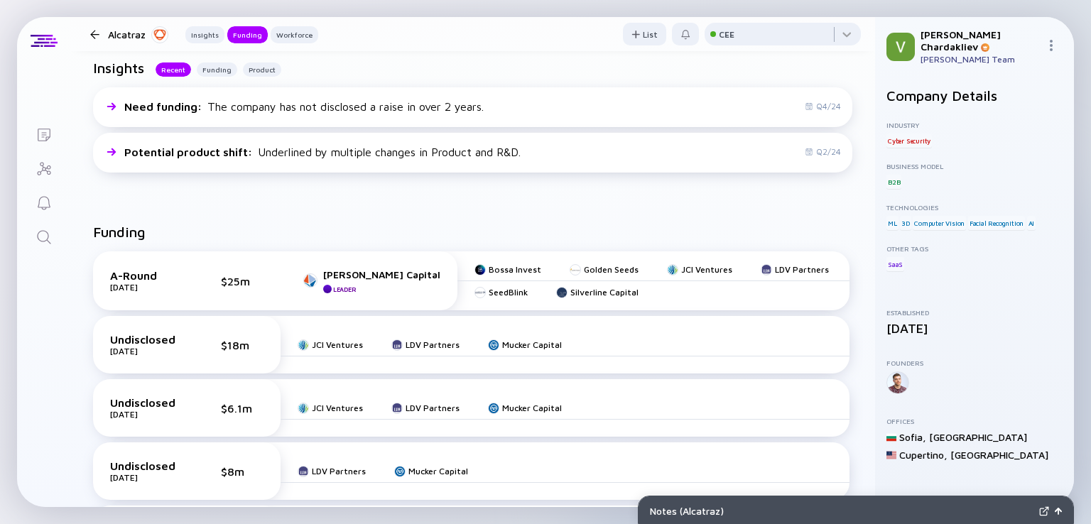
click at [425, 44] on header "Alcatraz Insights Funding Workforce List CEE" at bounding box center [472, 34] width 805 height 34
click at [295, 39] on div "Workforce" at bounding box center [295, 35] width 48 height 14
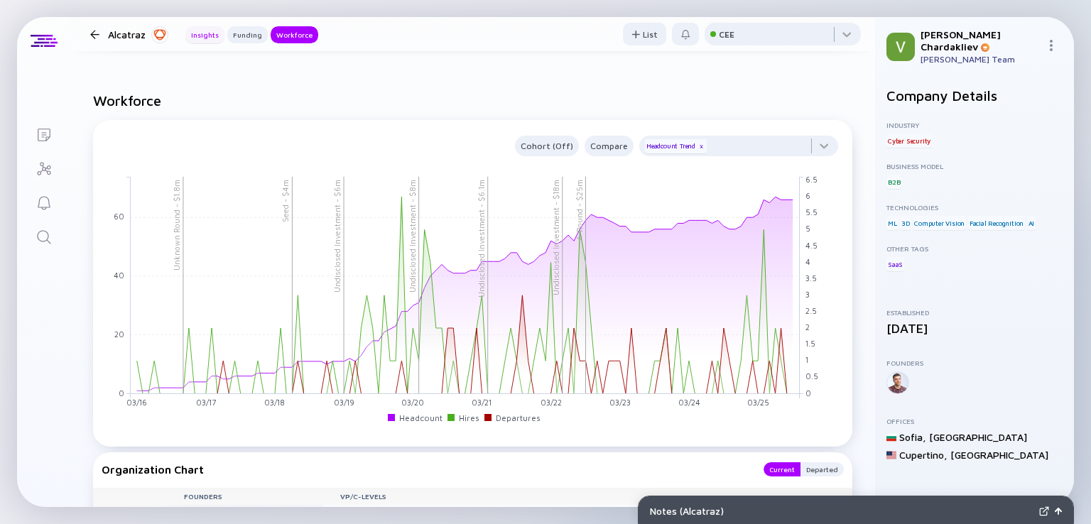
click at [210, 37] on div "Insights" at bounding box center [204, 35] width 39 height 14
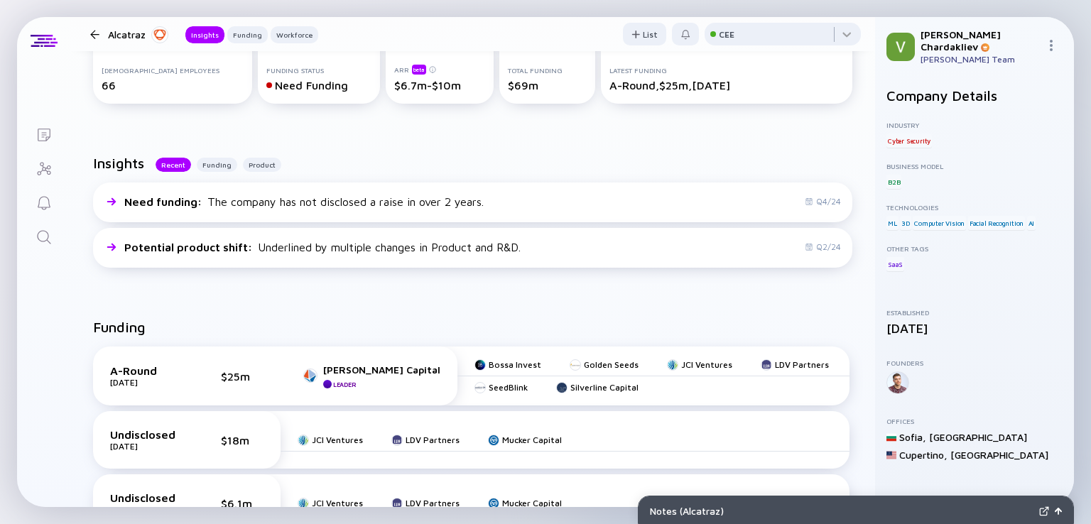
scroll to position [261, 0]
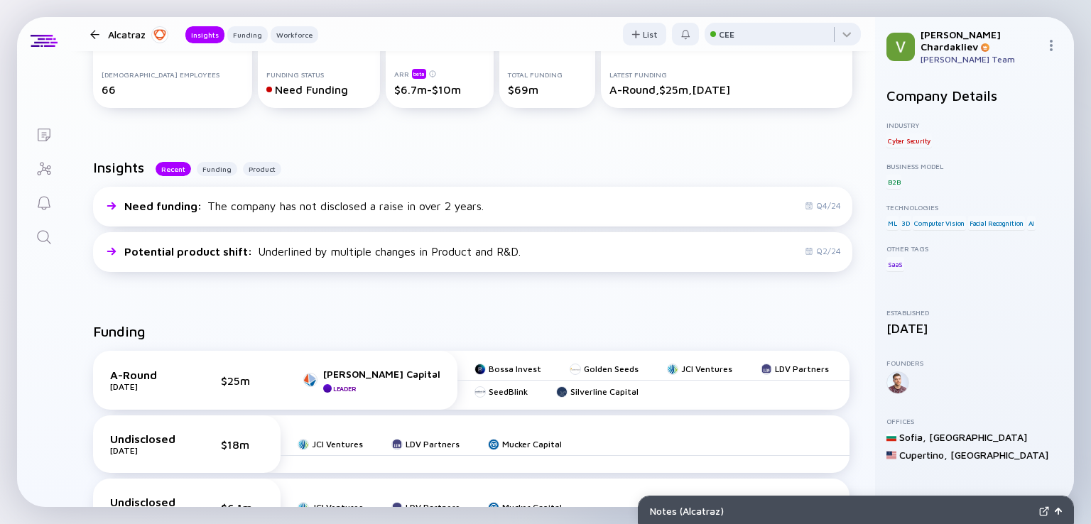
click at [95, 38] on div at bounding box center [94, 34] width 9 height 9
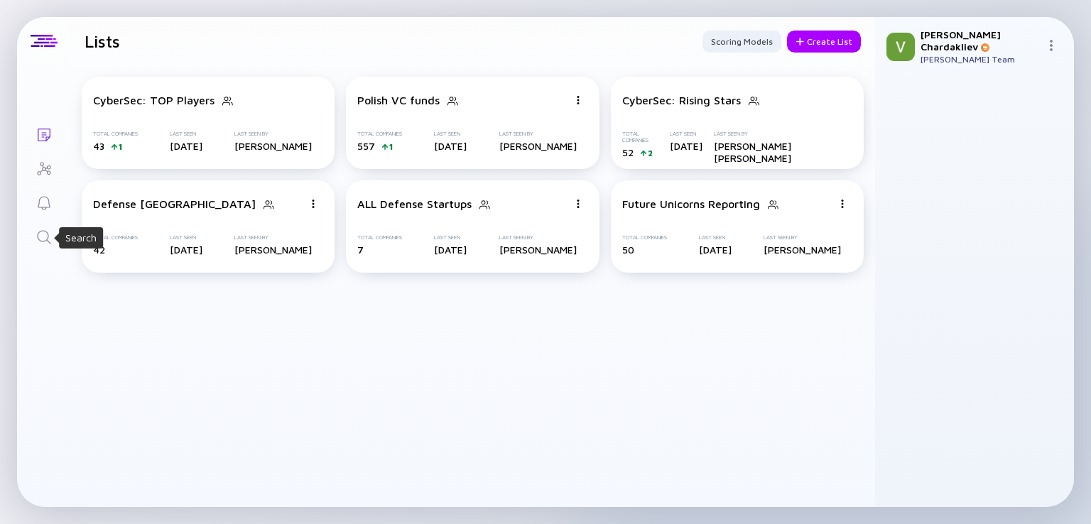
click at [47, 242] on icon "Search" at bounding box center [44, 237] width 17 height 17
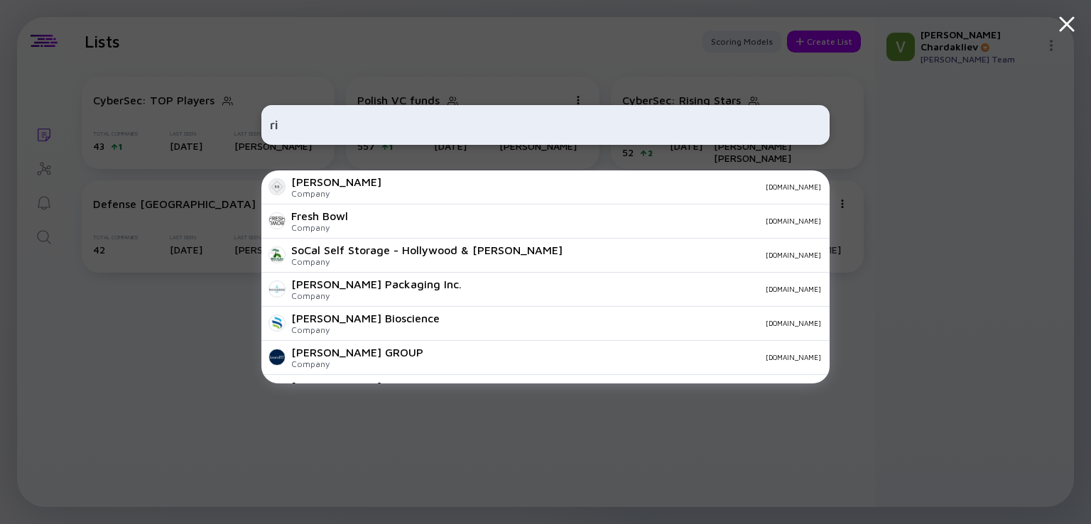
type input "r"
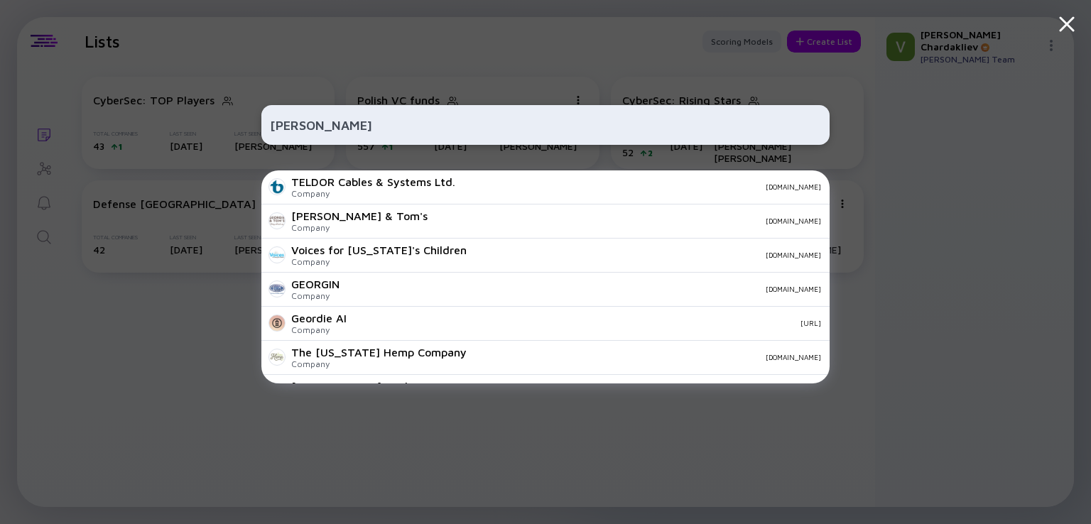
click at [512, 123] on input "[PERSON_NAME]" at bounding box center [545, 125] width 551 height 26
click at [512, 124] on input "[PERSON_NAME]" at bounding box center [545, 125] width 551 height 26
click at [512, 126] on input "[PERSON_NAME]" at bounding box center [545, 125] width 551 height 26
type input "t"
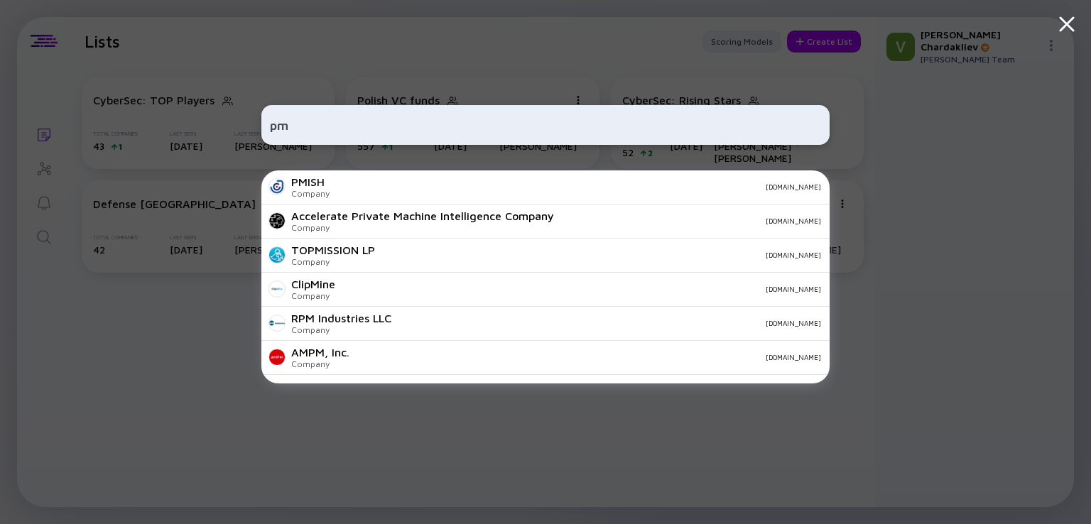
type input "p"
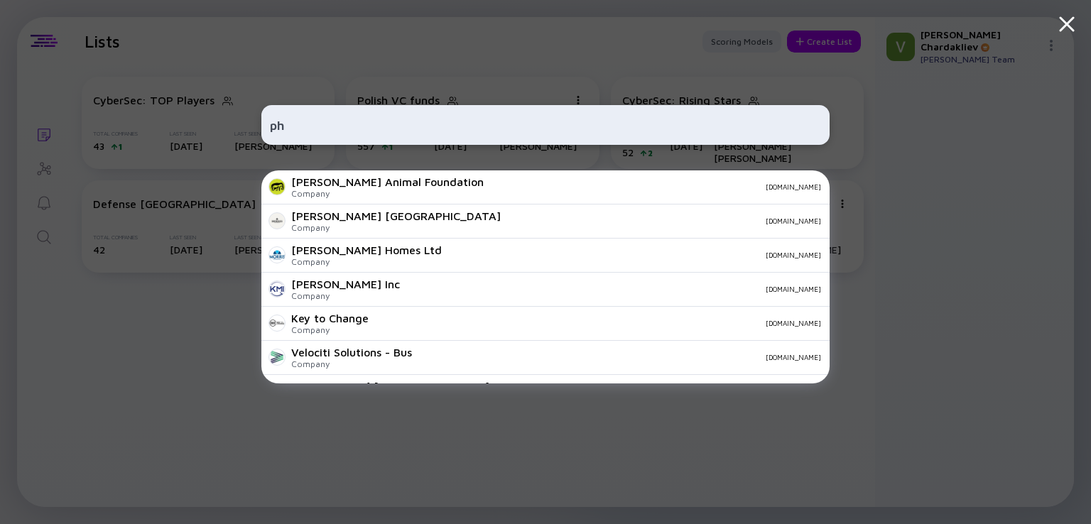
type input "p"
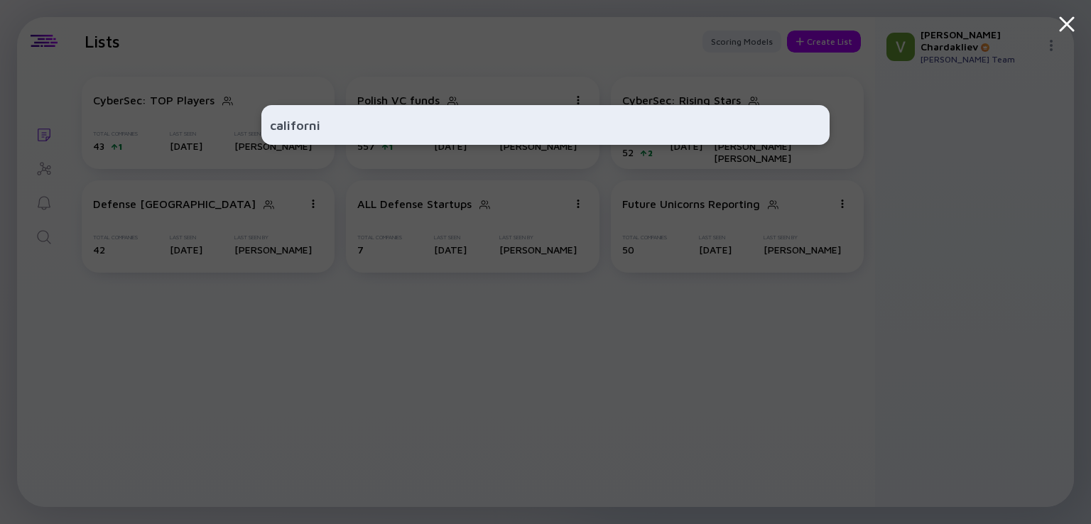
type input "[US_STATE]"
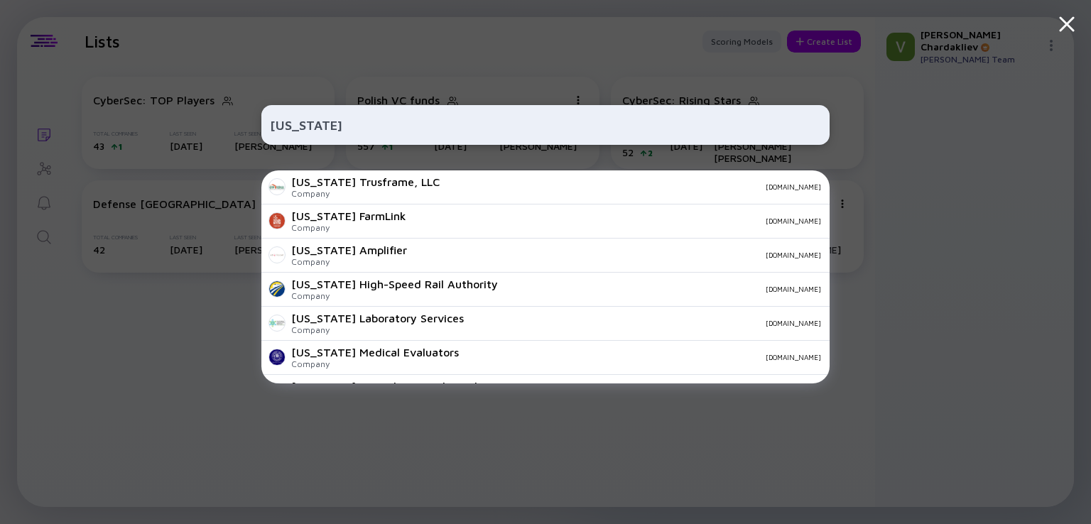
drag, startPoint x: 338, startPoint y: 122, endPoint x: 0, endPoint y: 90, distance: 339.7
click at [0, 100] on div "[US_STATE] [US_STATE] Trusframe, LLC Company [DOMAIN_NAME] [US_STATE] FarmLink …" at bounding box center [545, 262] width 1091 height 524
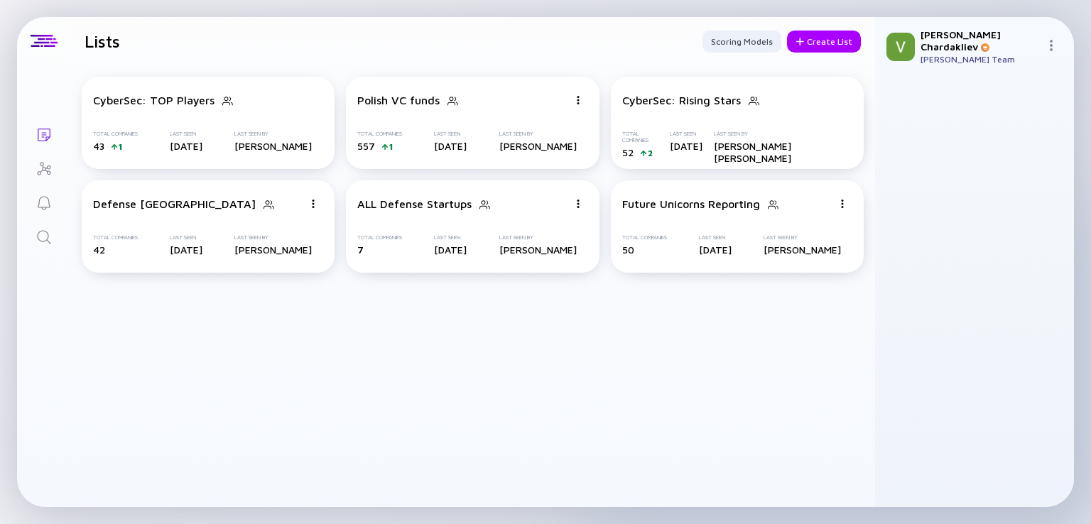
click at [43, 244] on icon "Search" at bounding box center [44, 237] width 17 height 17
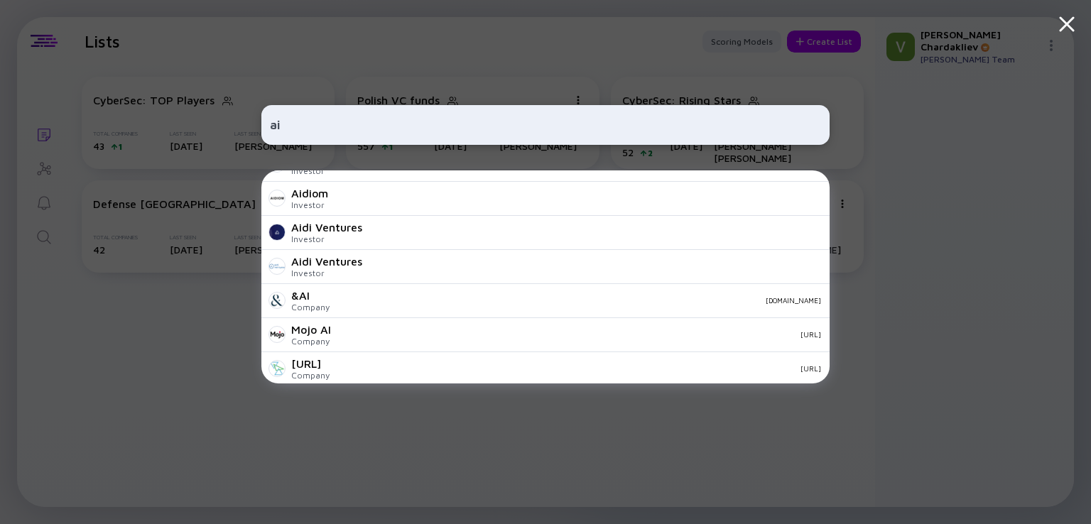
scroll to position [639, 0]
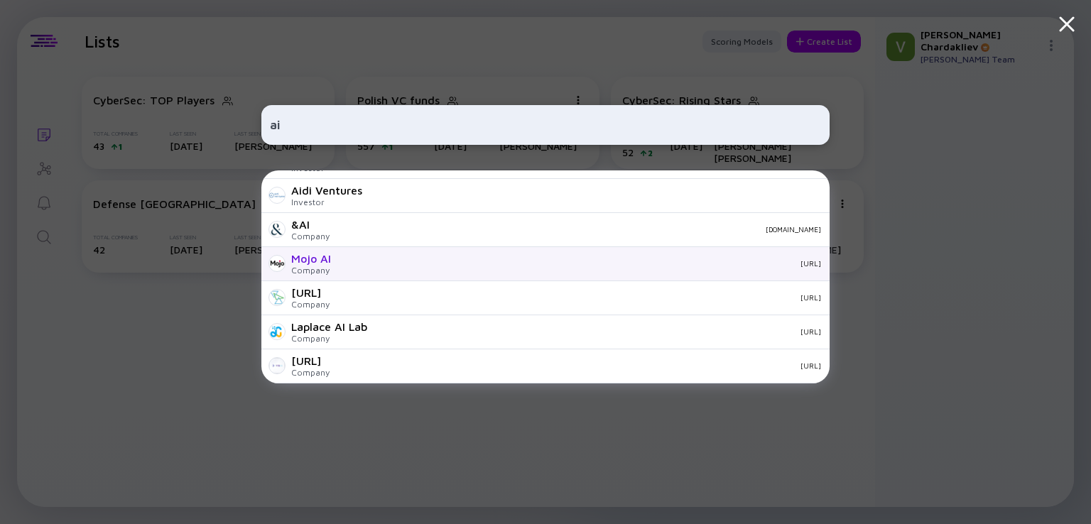
type input "ai"
click at [392, 264] on div "[URL]" at bounding box center [581, 263] width 479 height 9
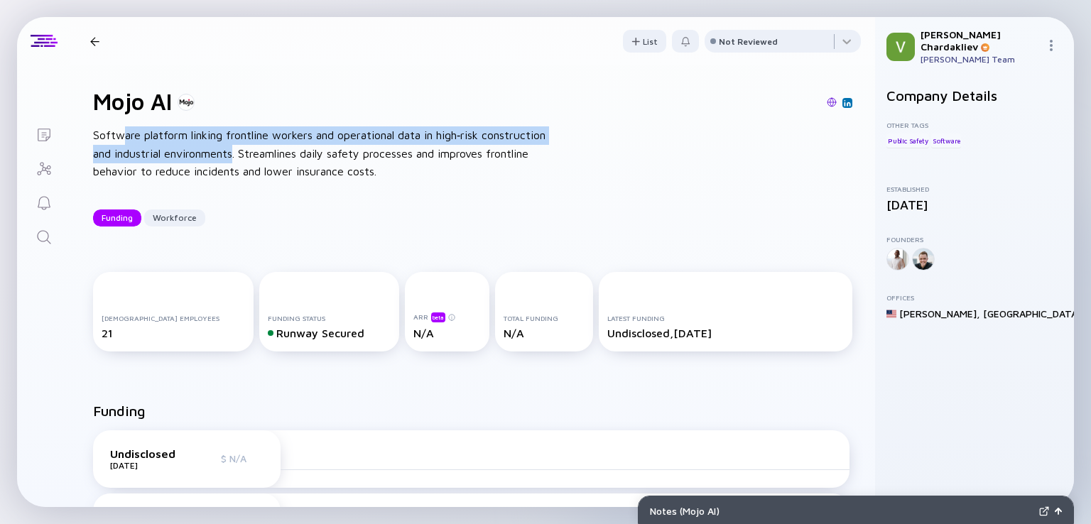
drag, startPoint x: 124, startPoint y: 138, endPoint x: 308, endPoint y: 161, distance: 185.5
click at [308, 161] on div "Software platform linking frontline workers and operational data in high‑risk c…" at bounding box center [320, 153] width 455 height 55
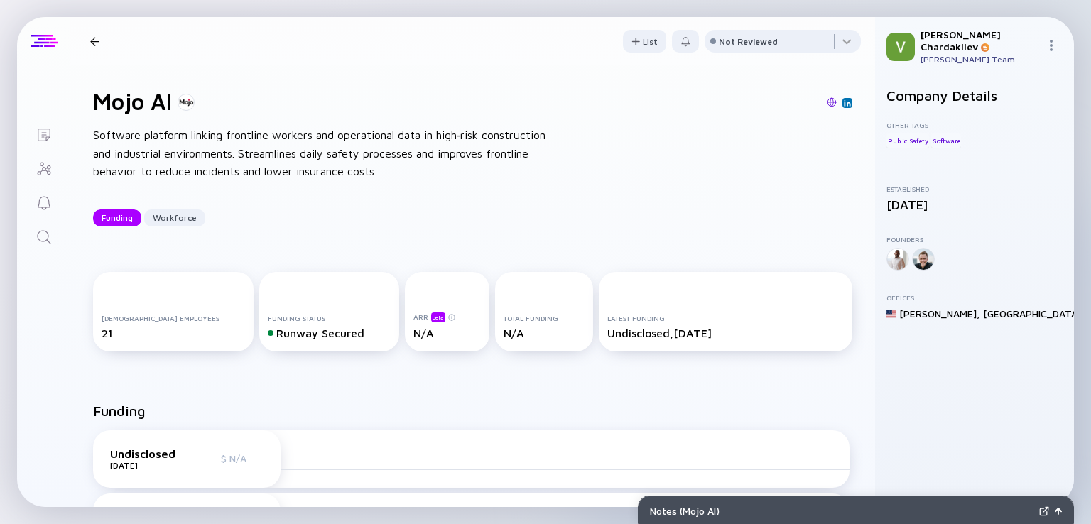
click at [46, 48] on div at bounding box center [43, 41] width 53 height 48
click at [45, 44] on div at bounding box center [44, 41] width 27 height 13
click at [92, 41] on div at bounding box center [94, 41] width 9 height 9
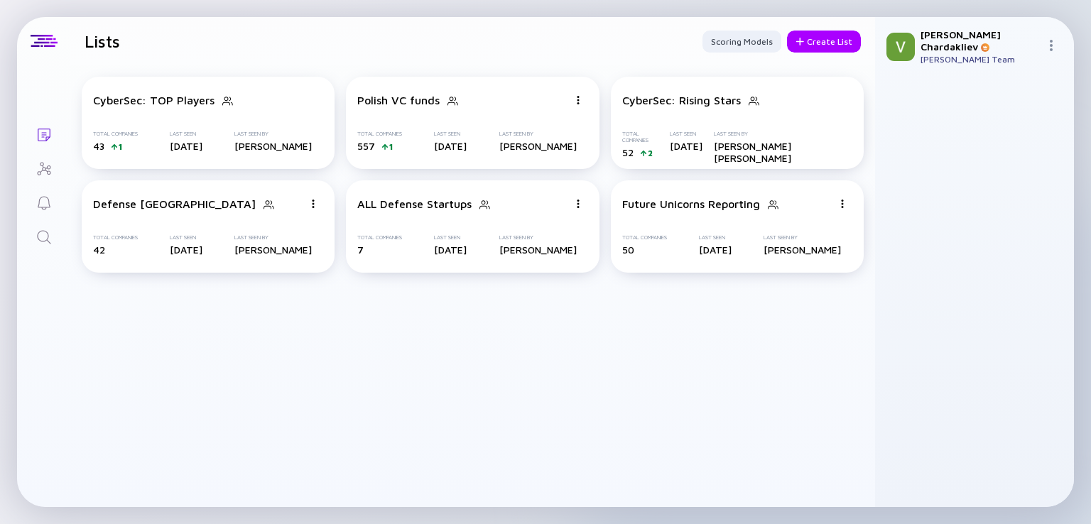
click at [38, 171] on icon "Investor Map" at bounding box center [44, 168] width 14 height 13
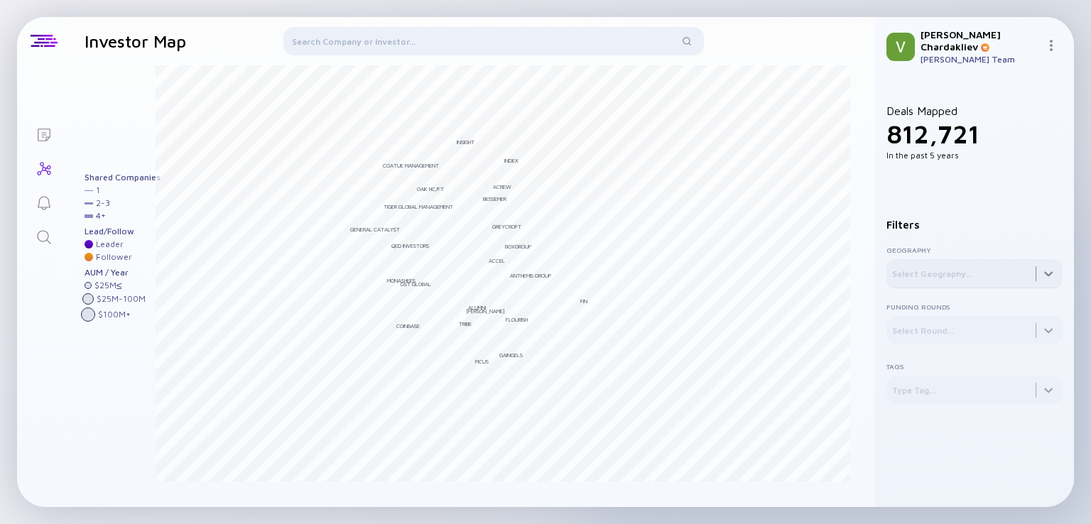
click at [972, 259] on div at bounding box center [975, 273] width 176 height 28
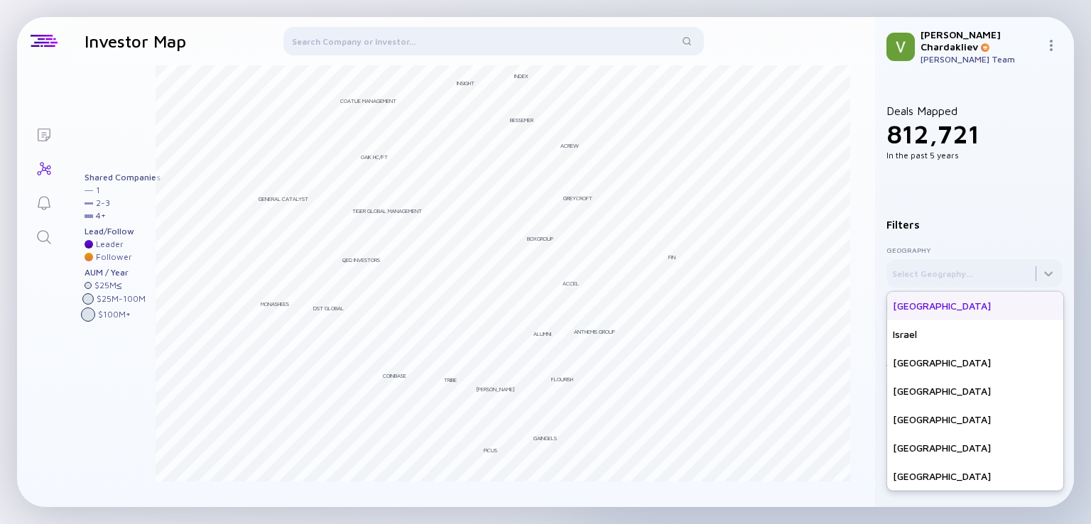
click at [911, 298] on div "[GEOGRAPHIC_DATA]" at bounding box center [975, 306] width 176 height 28
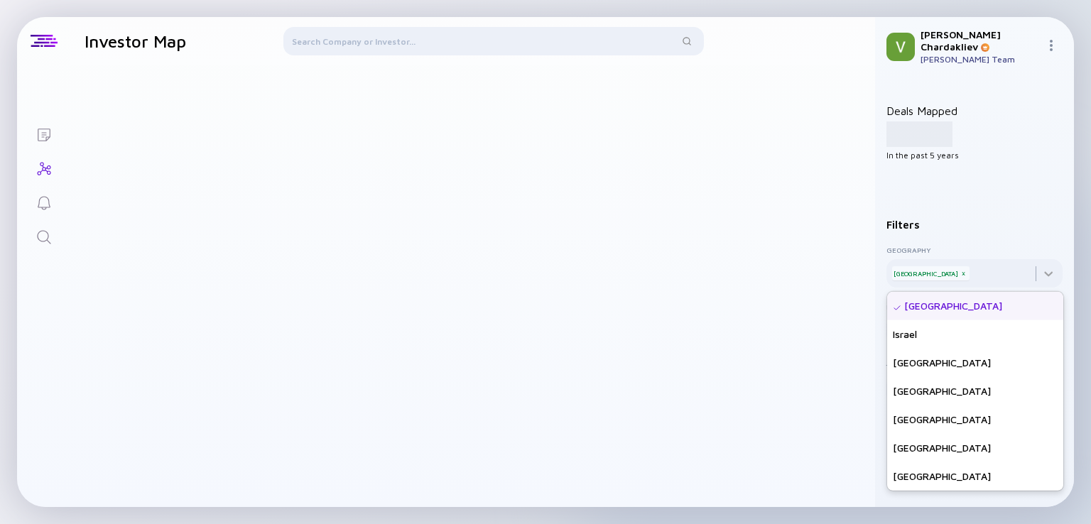
click at [977, 225] on div "Filters Geography [GEOGRAPHIC_DATA] x [GEOGRAPHIC_DATA] [GEOGRAPHIC_DATA] [GEOG…" at bounding box center [975, 304] width 176 height 174
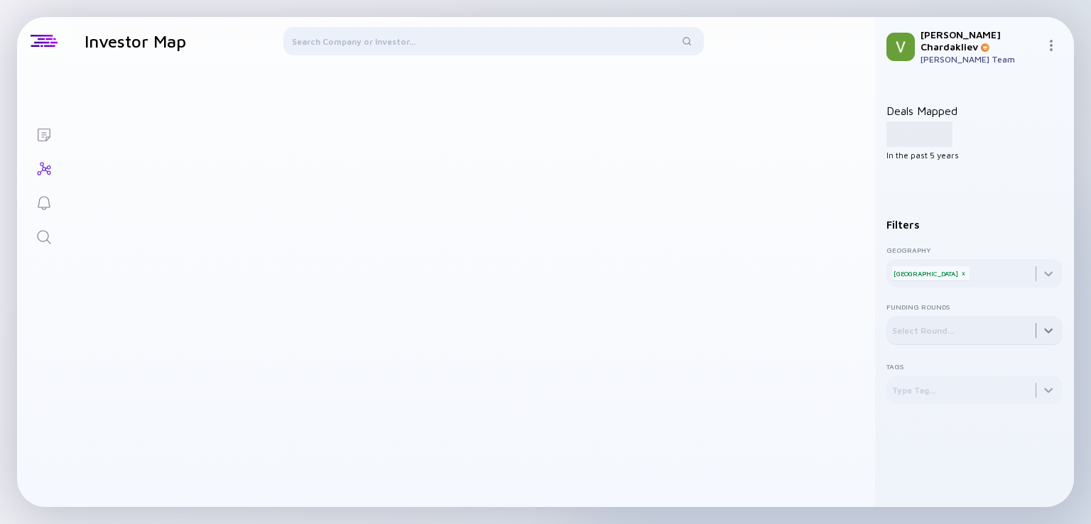
click at [934, 326] on div at bounding box center [975, 330] width 176 height 28
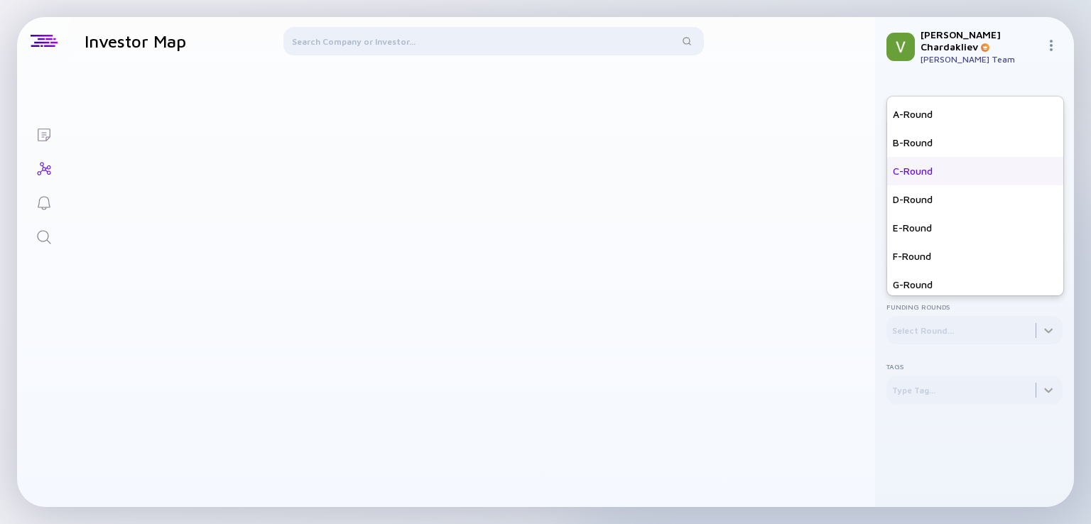
scroll to position [142, 0]
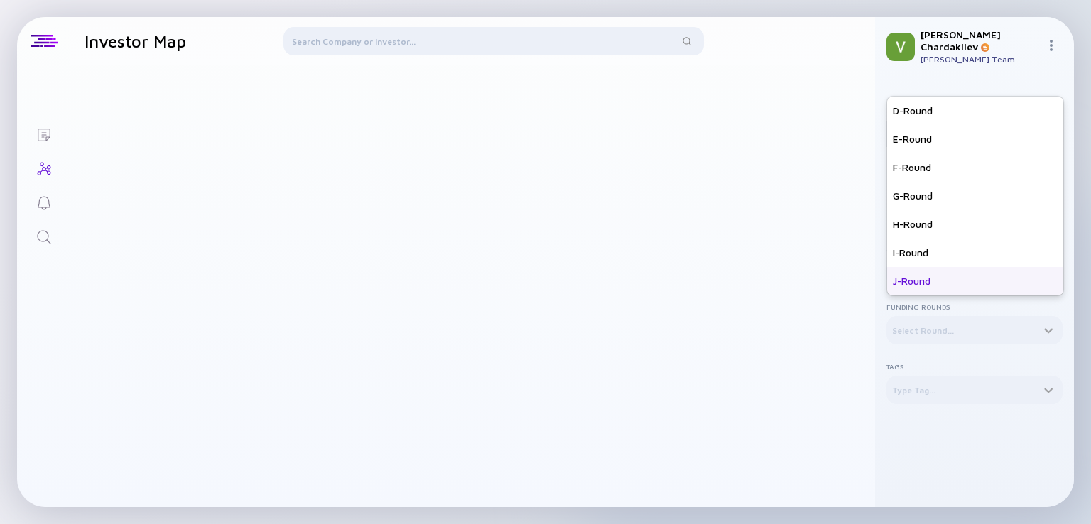
click at [922, 269] on div "J-Round" at bounding box center [975, 281] width 176 height 28
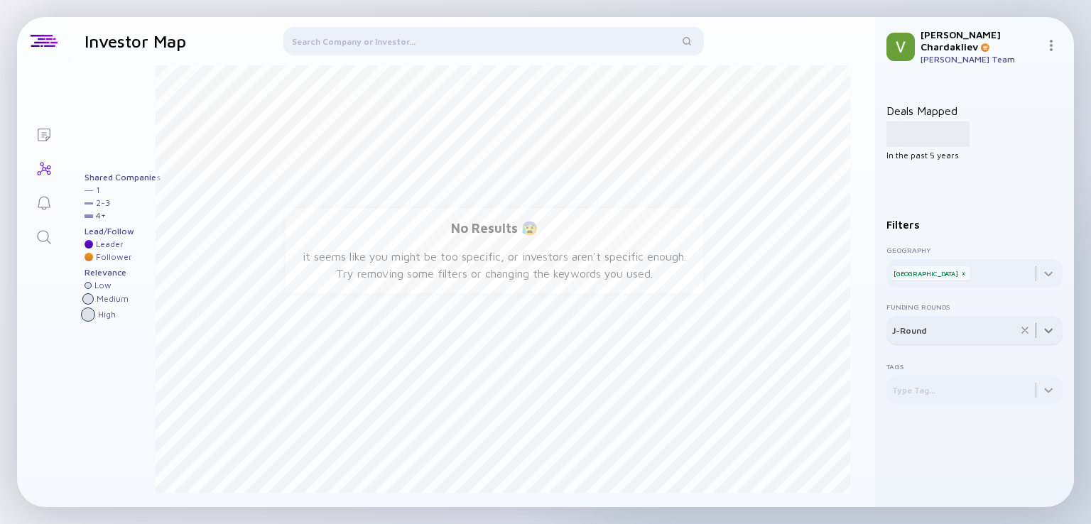
click at [925, 329] on div at bounding box center [975, 330] width 176 height 28
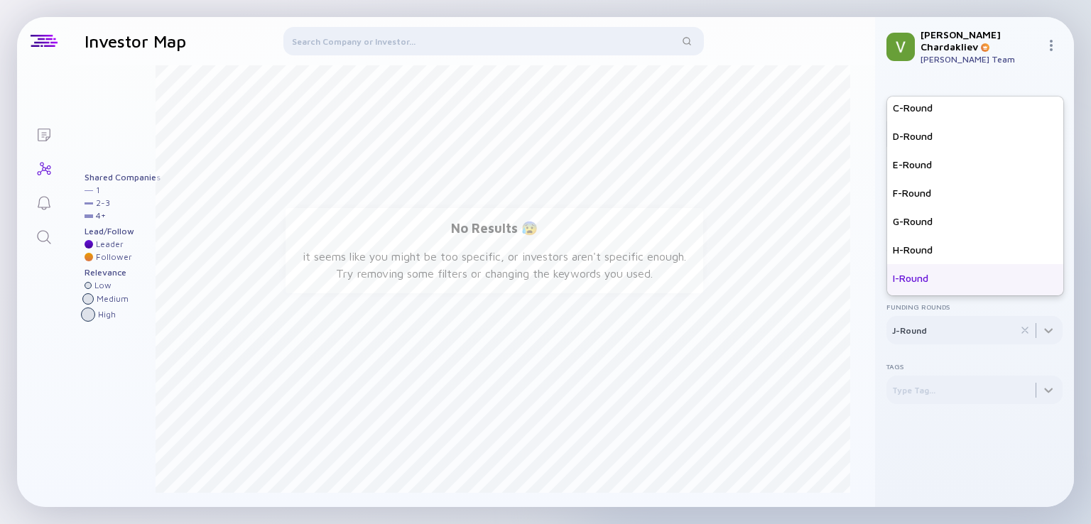
scroll to position [142, 0]
click at [920, 275] on div "J-Round" at bounding box center [975, 281] width 176 height 28
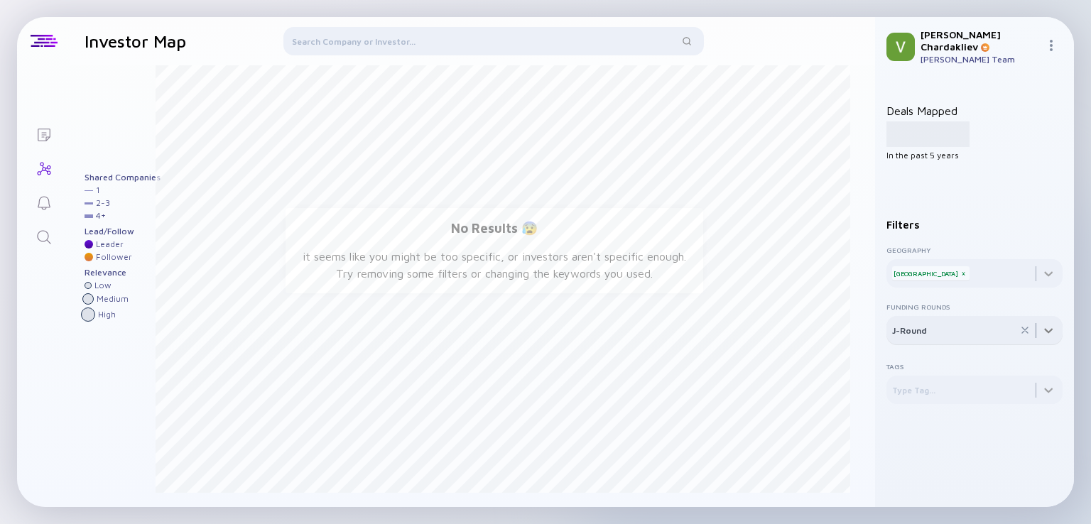
click at [912, 320] on div at bounding box center [975, 330] width 176 height 28
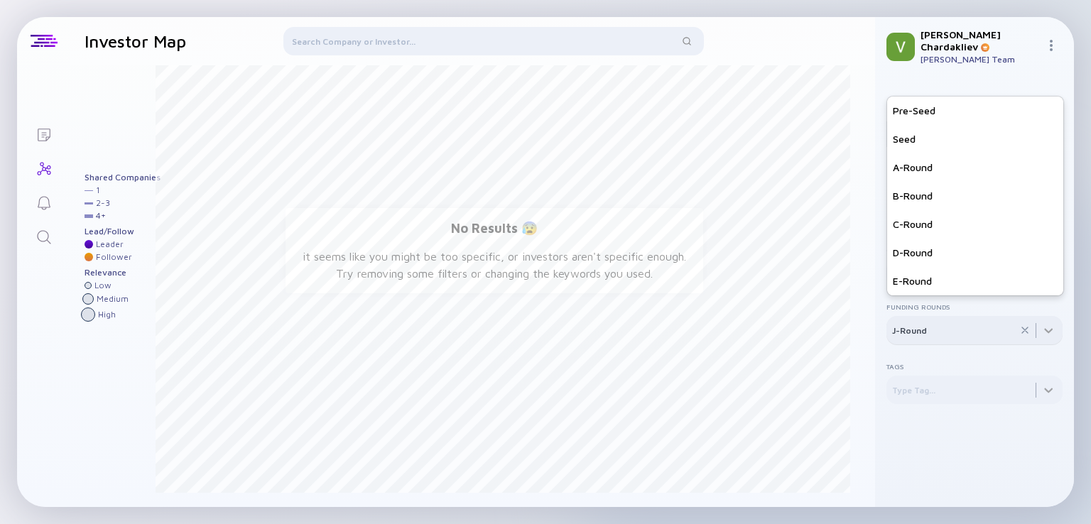
click at [1023, 325] on icon at bounding box center [1025, 330] width 11 height 11
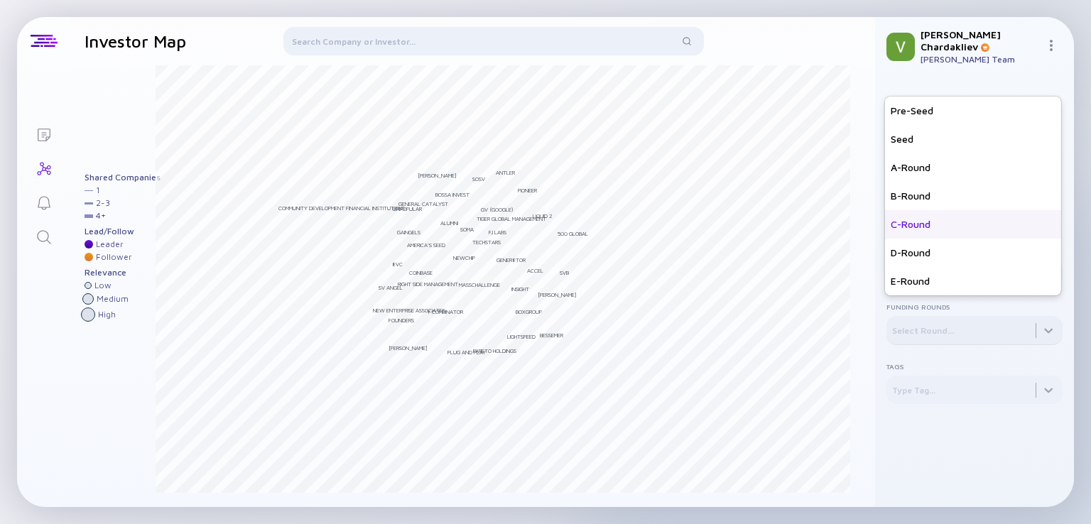
click at [915, 215] on div "C-Round" at bounding box center [973, 224] width 176 height 28
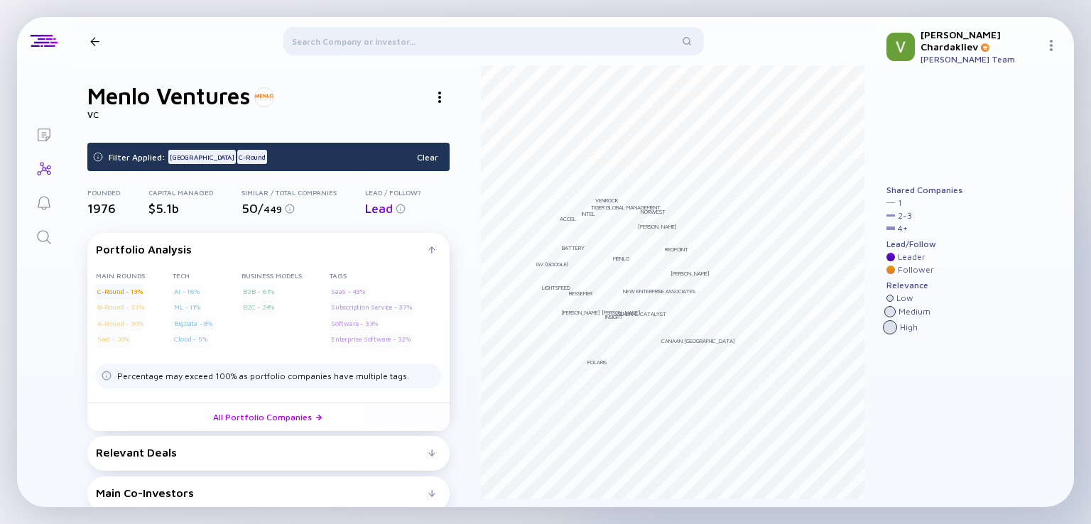
click at [95, 35] on header at bounding box center [472, 41] width 805 height 48
click at [95, 38] on div at bounding box center [94, 41] width 9 height 9
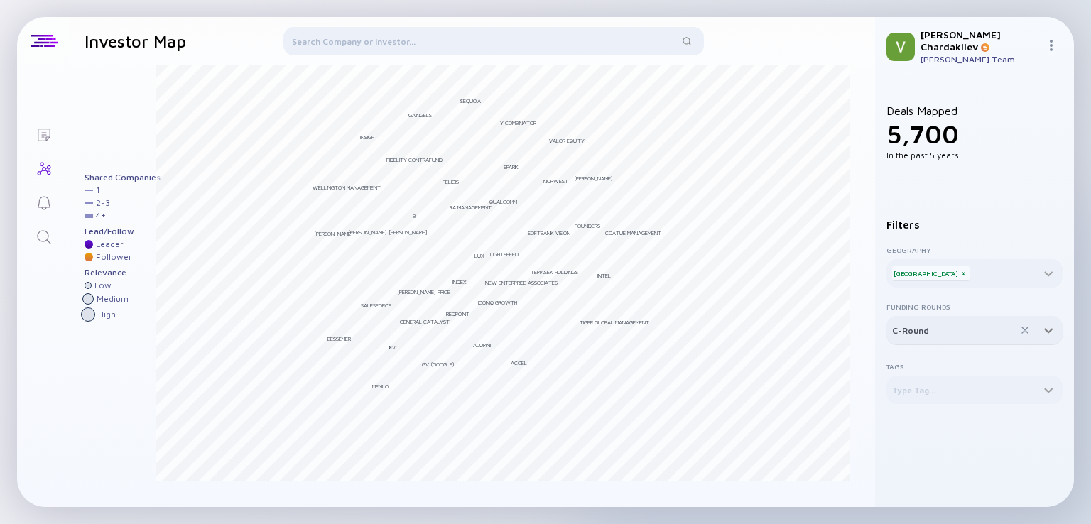
drag, startPoint x: 985, startPoint y: 324, endPoint x: 1000, endPoint y: 324, distance: 15.6
click at [983, 324] on div at bounding box center [975, 330] width 176 height 28
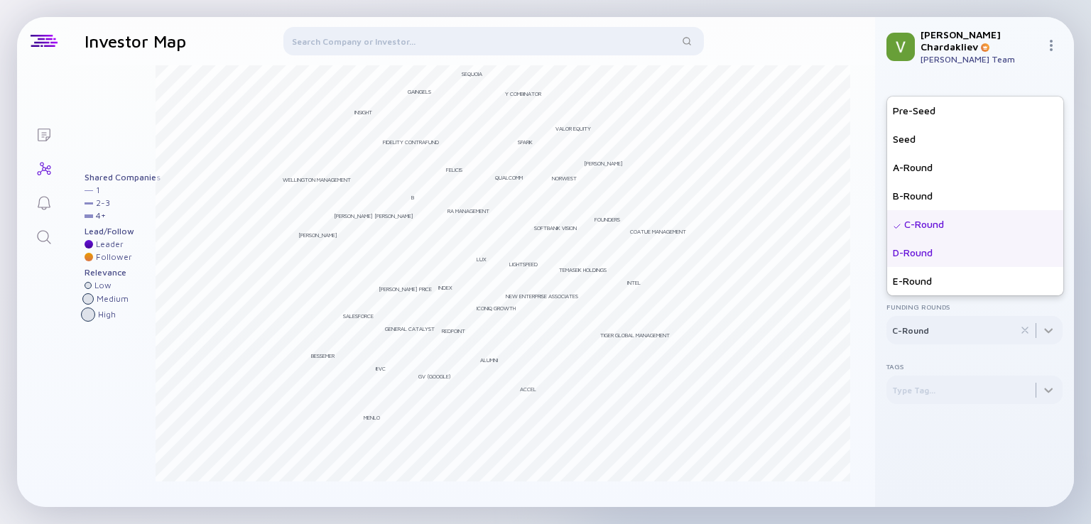
click at [924, 248] on div "D-Round" at bounding box center [975, 253] width 176 height 28
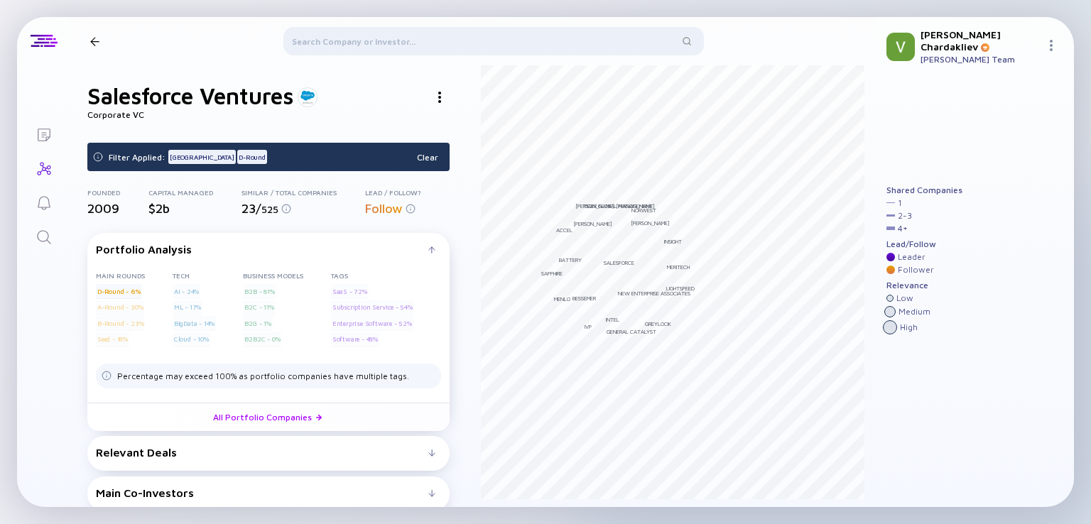
click at [97, 43] on div at bounding box center [94, 41] width 9 height 9
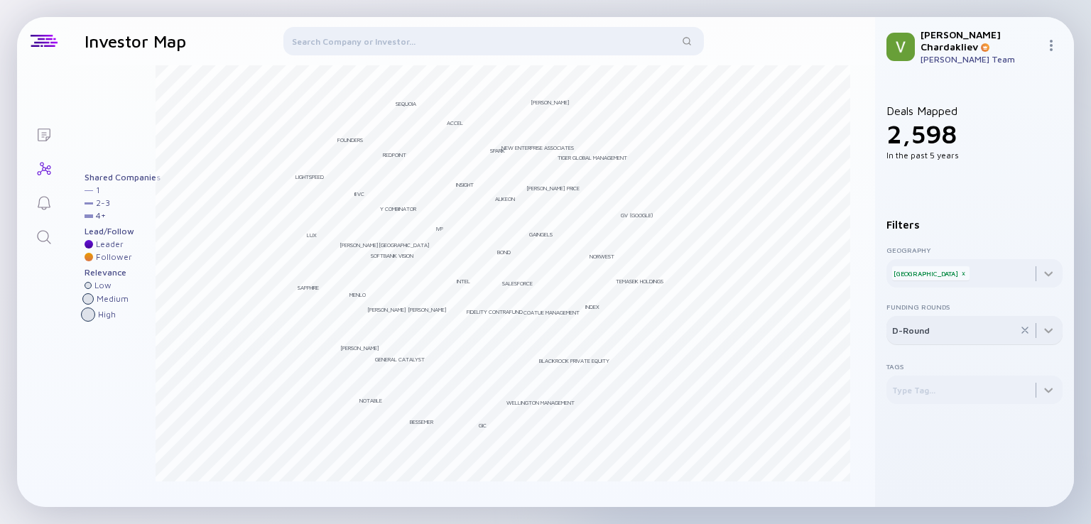
click at [1023, 328] on icon at bounding box center [1025, 331] width 6 height 6
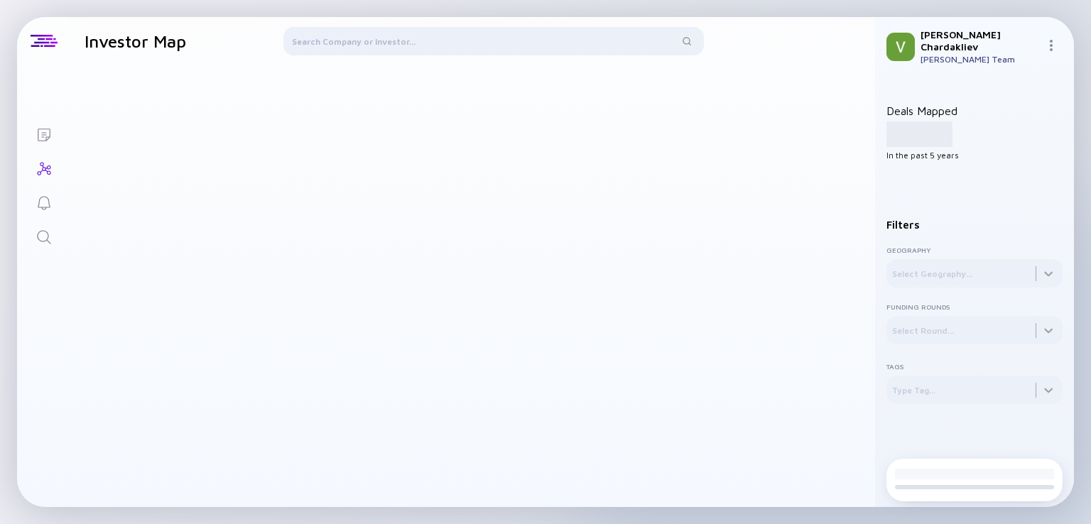
click at [401, 39] on div at bounding box center [494, 44] width 421 height 34
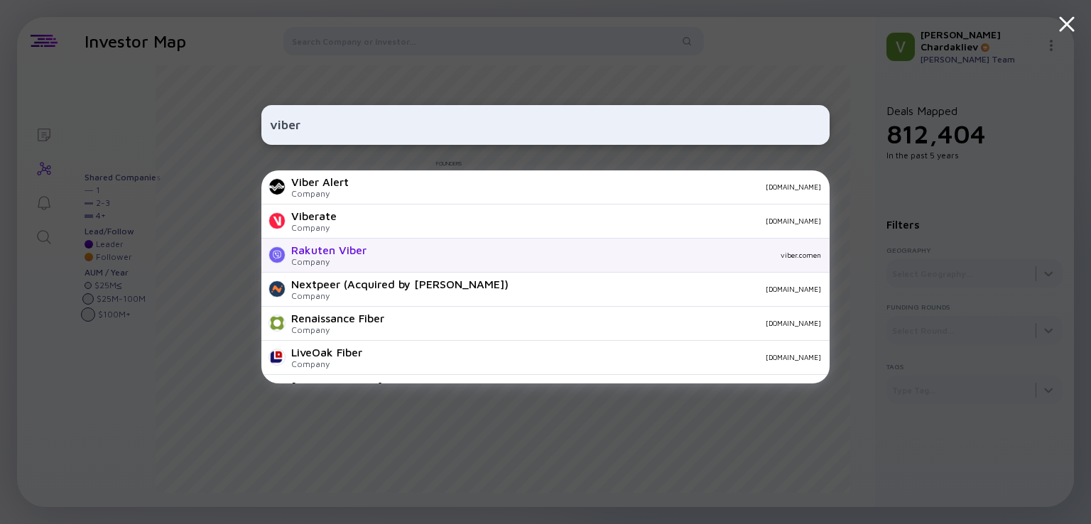
type input "viber"
click at [365, 249] on div "Rakuten Viber" at bounding box center [328, 250] width 75 height 13
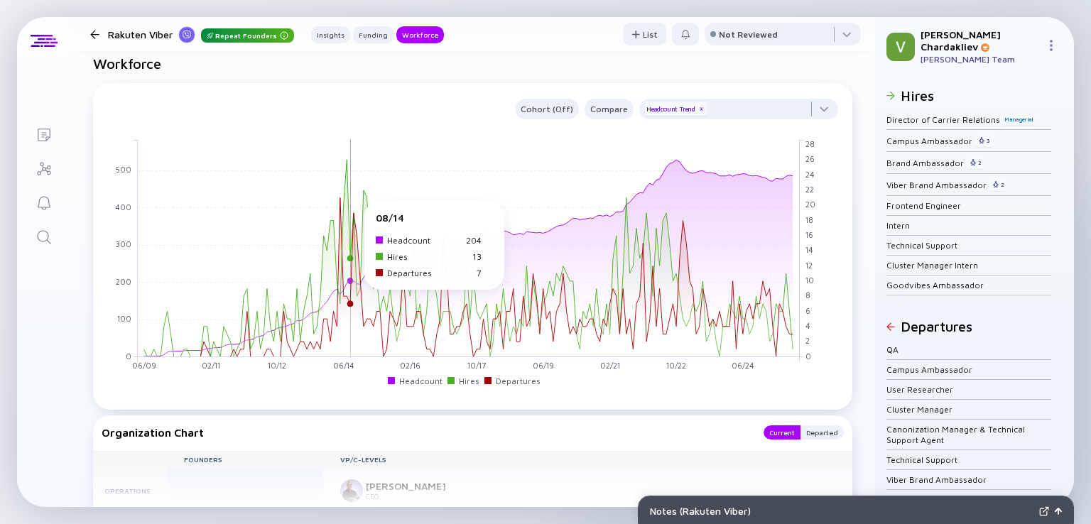
scroll to position [1072, 0]
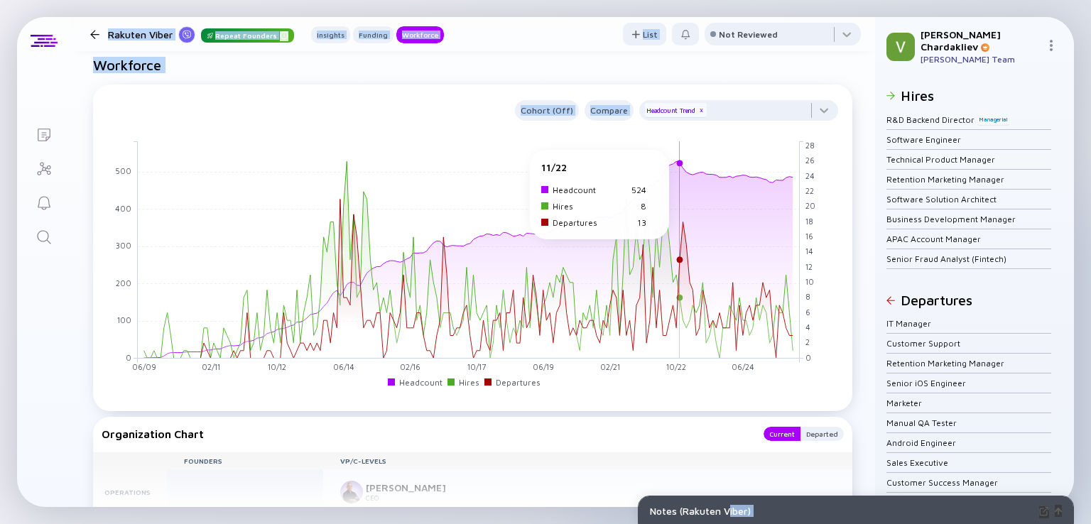
drag, startPoint x: 728, startPoint y: 507, endPoint x: 310, endPoint y: 253, distance: 488.8
click at [310, 253] on div "Notes ( [PERSON_NAME] ) Lists Rakuten Viber Repeat Founders Insights Funding Wo…" at bounding box center [545, 262] width 1091 height 524
